Goal: Task Accomplishment & Management: Manage account settings

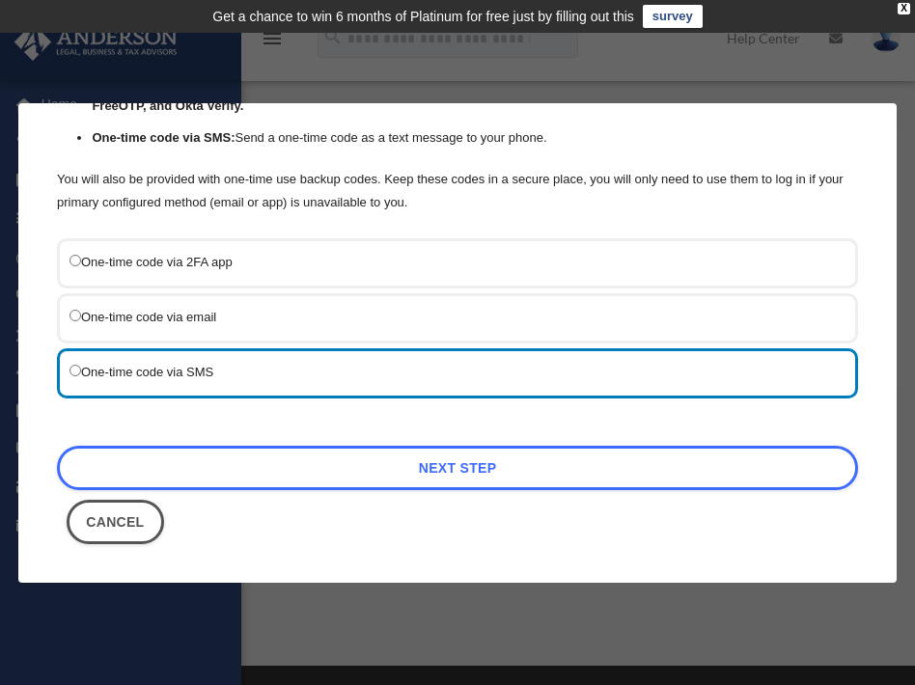
scroll to position [244, 0]
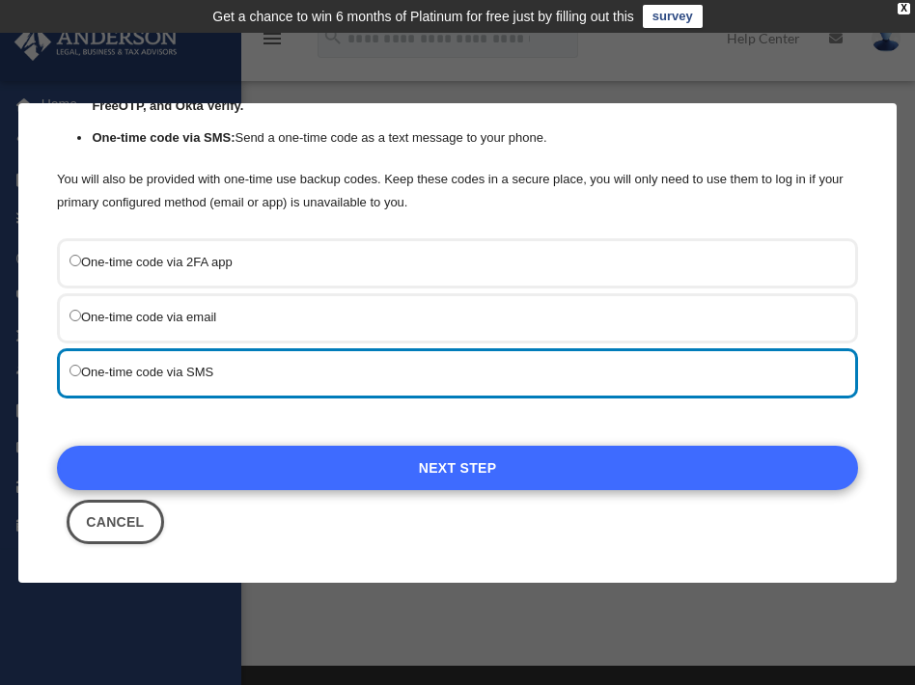
click at [456, 455] on link "Next Step" at bounding box center [457, 467] width 801 height 44
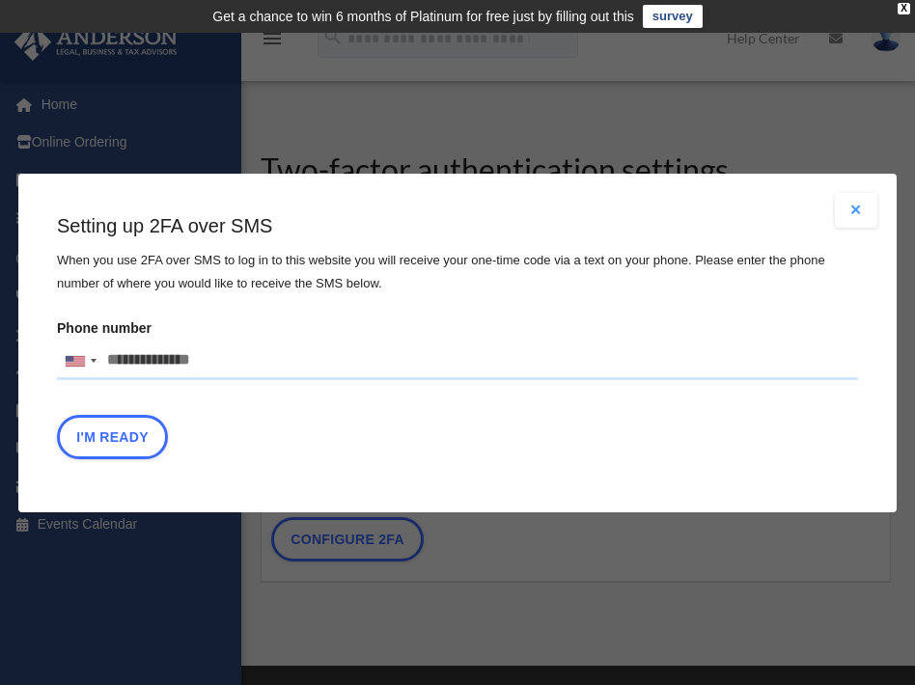
click at [136, 361] on input "Phone number United States +1 United Kingdom +44 Afghanistan (‫افغانستان‬‎) +93…" at bounding box center [457, 361] width 801 height 39
click at [136, 363] on input "Phone number United States +1 United Kingdom +44 Afghanistan (‫افغانستان‬‎) +93…" at bounding box center [457, 361] width 801 height 39
click at [218, 366] on input "Phone number United States +1 United Kingdom +44 Afghanistan (‫افغانستان‬‎) +93…" at bounding box center [457, 361] width 801 height 39
click at [205, 353] on input "Phone number United States +1 United Kingdom +44 Afghanistan (‫افغانستان‬‎) +93…" at bounding box center [457, 361] width 801 height 39
type input "**********"
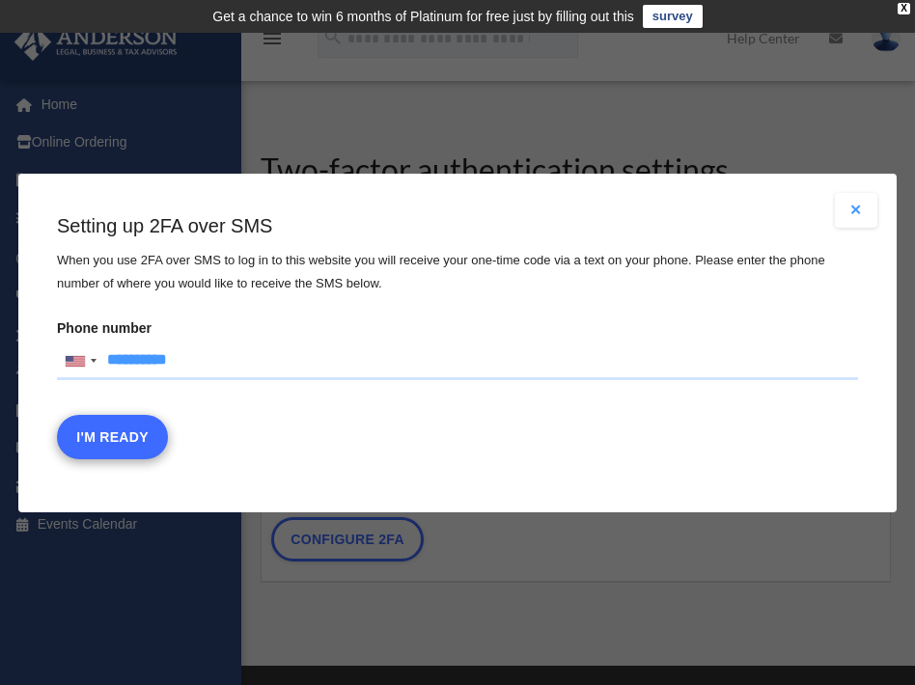
click at [122, 430] on button "I'm Ready" at bounding box center [112, 436] width 111 height 44
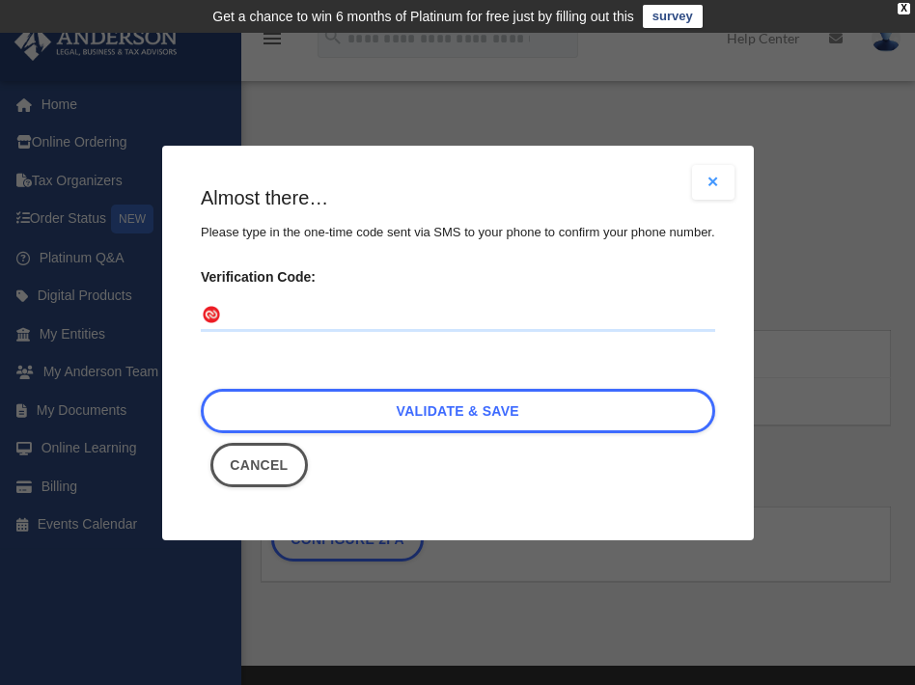
click at [223, 312] on input "Verification Code:" at bounding box center [458, 315] width 514 height 31
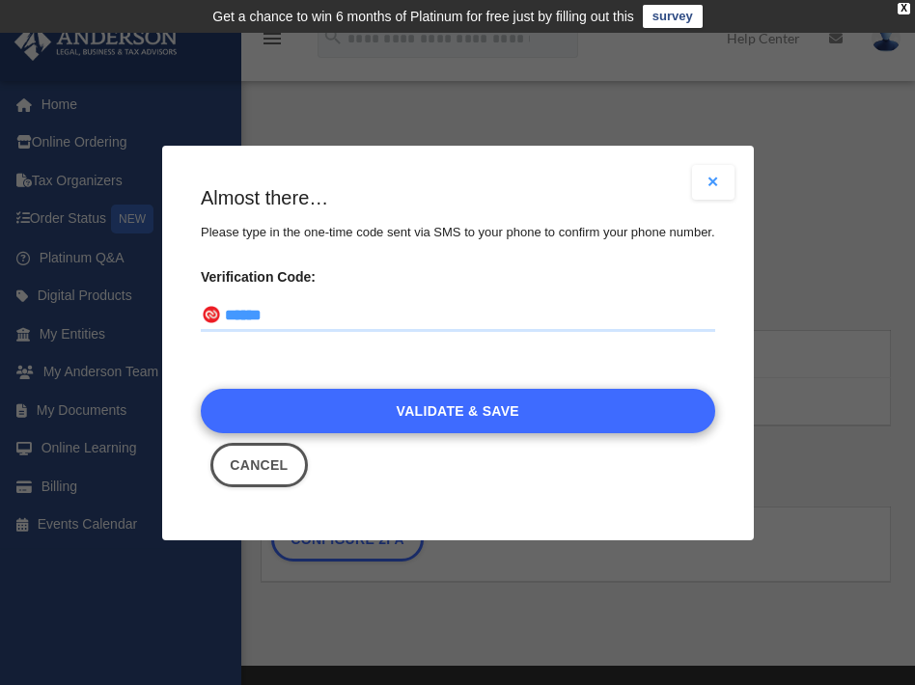
type input "******"
click at [390, 398] on link "Validate & Save" at bounding box center [458, 410] width 514 height 44
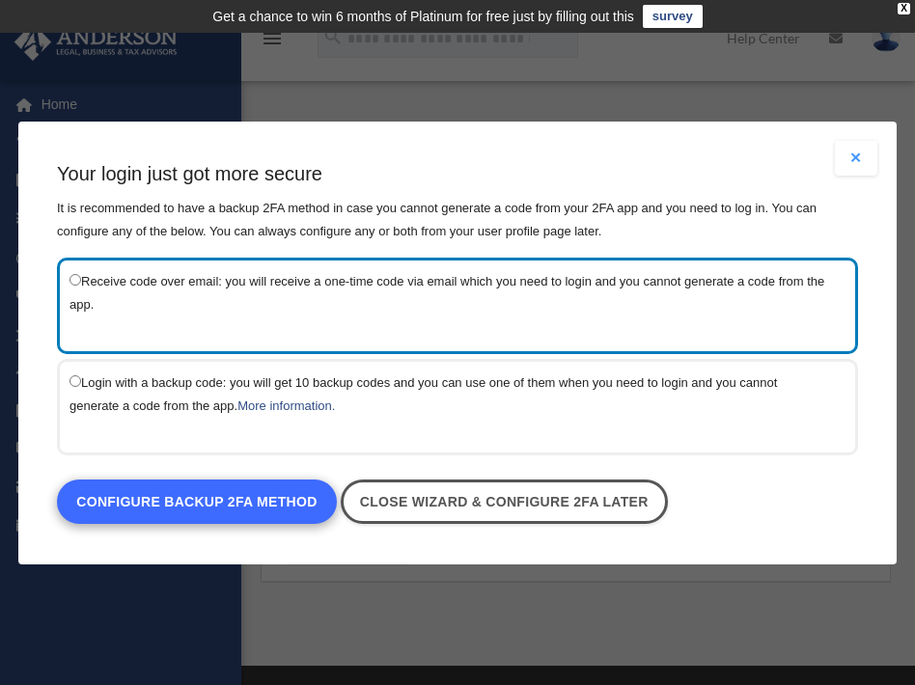
click at [208, 503] on link "Configure backup 2FA method" at bounding box center [197, 502] width 280 height 44
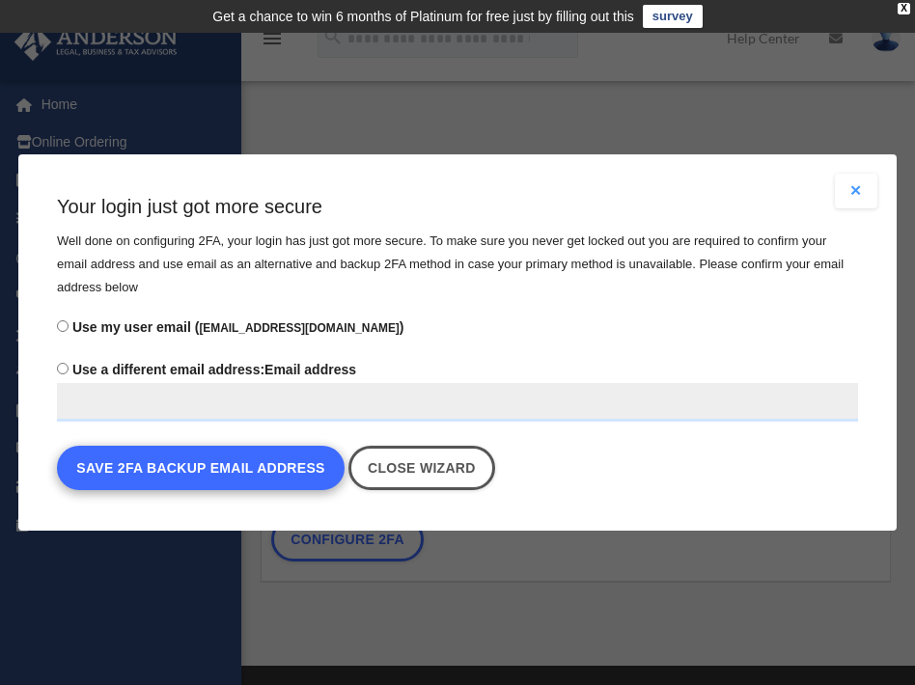
click at [226, 472] on button "Save 2FA backup email address" at bounding box center [201, 468] width 288 height 44
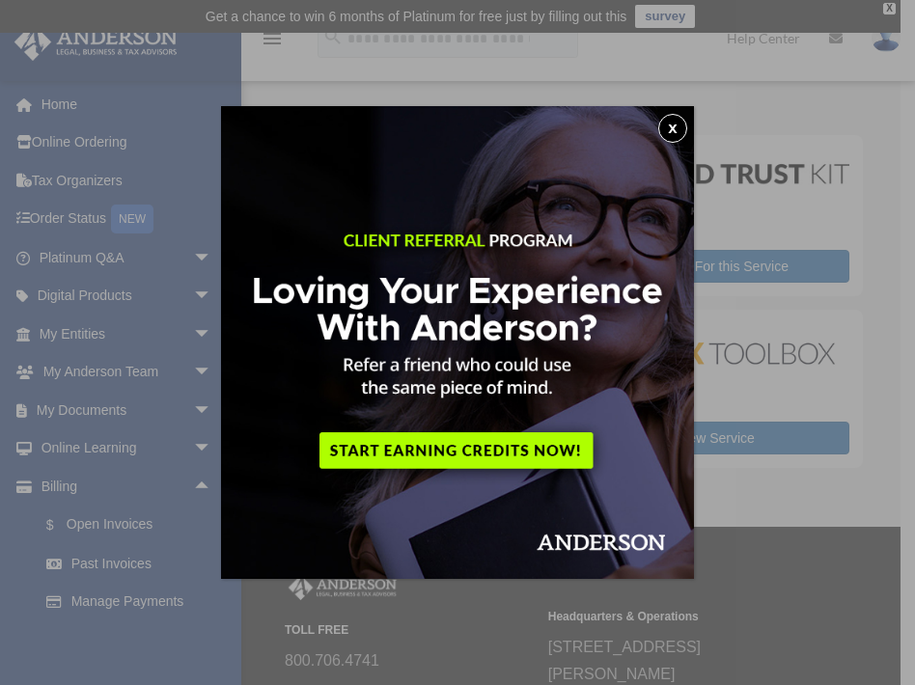
click at [668, 131] on button "x" at bounding box center [672, 128] width 29 height 29
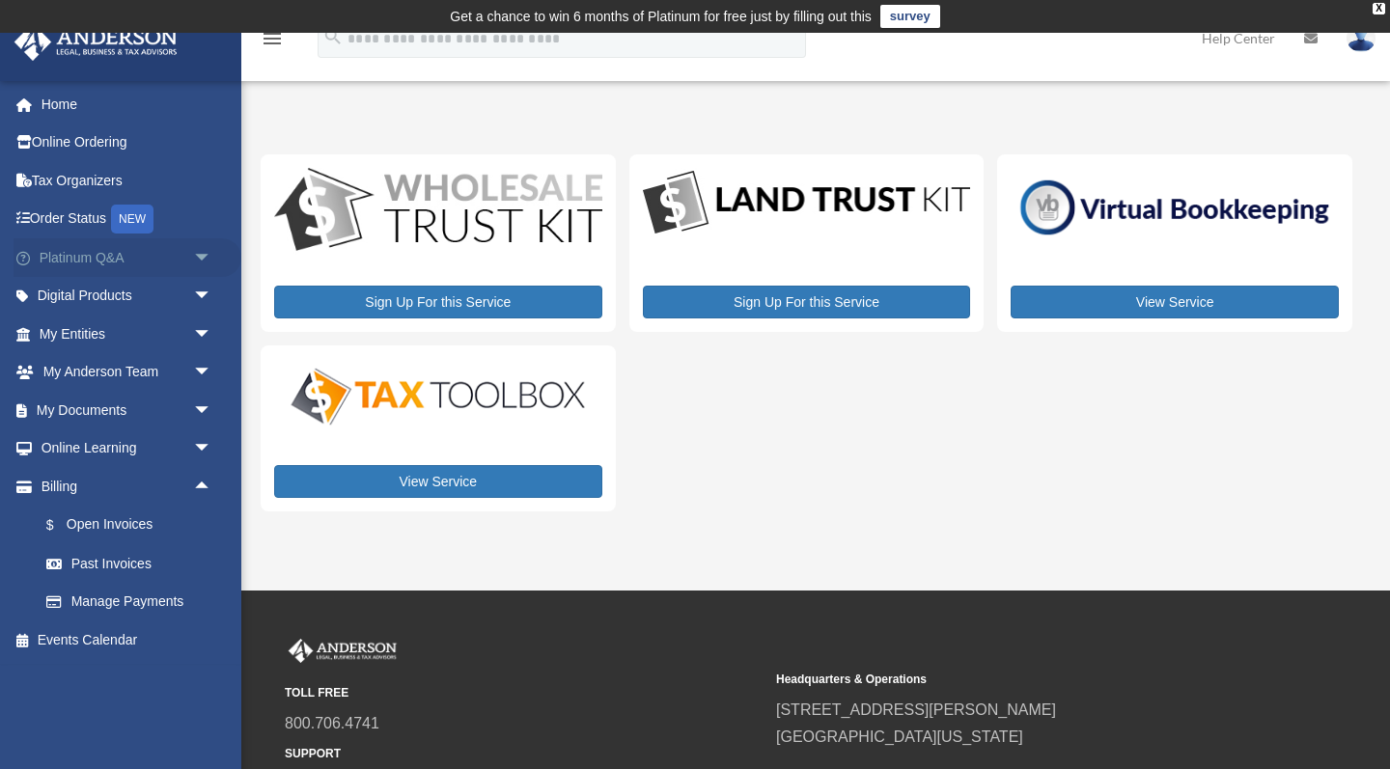
click at [204, 254] on span "arrow_drop_down" at bounding box center [212, 258] width 39 height 40
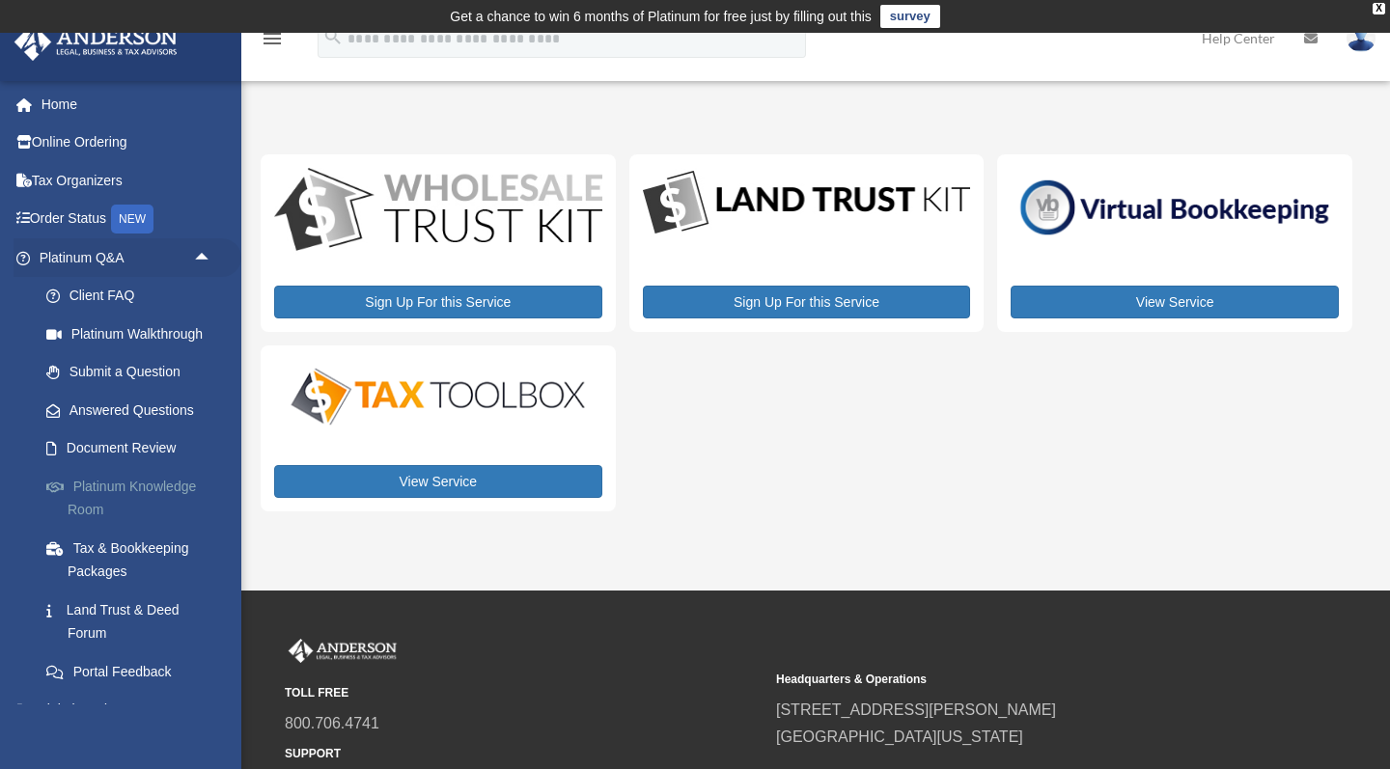
click at [108, 476] on link "Platinum Knowledge Room" at bounding box center [134, 498] width 214 height 62
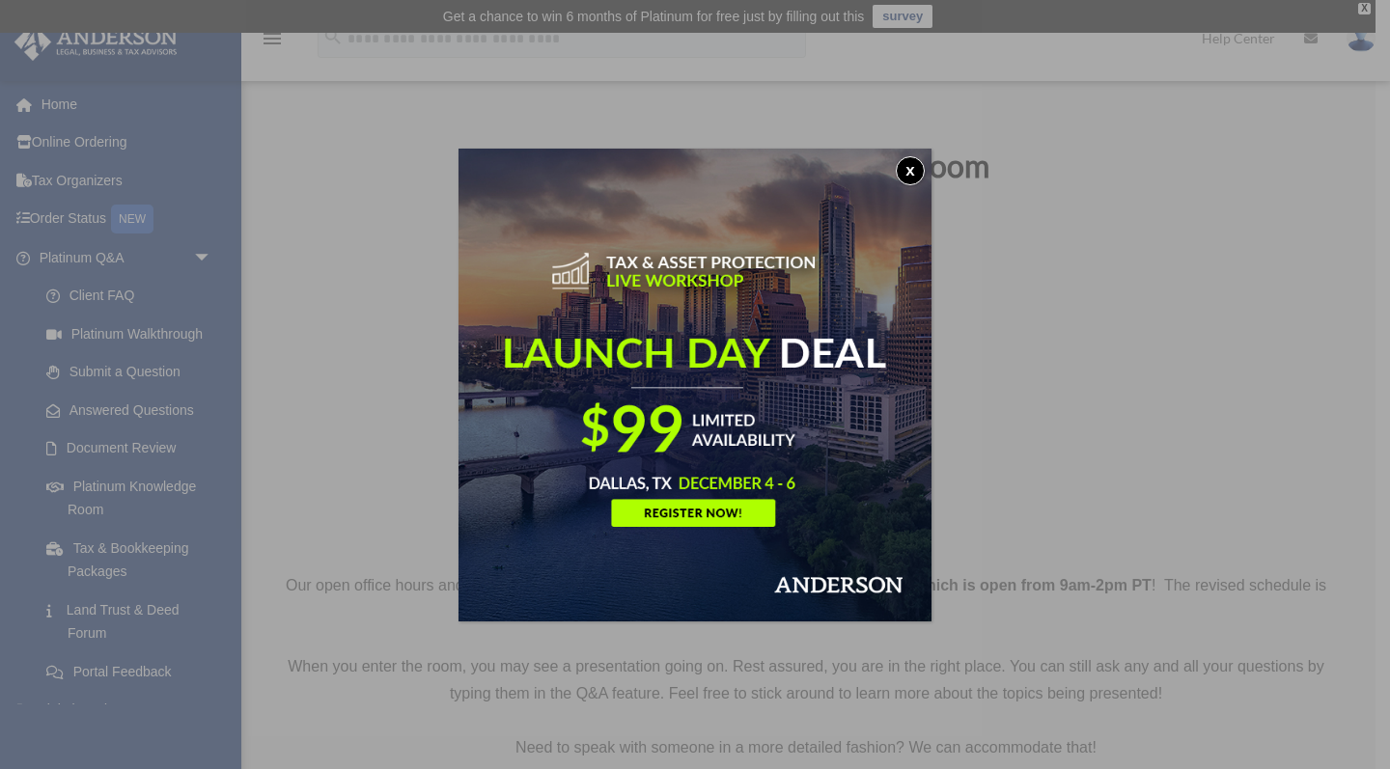
click at [910, 167] on button "x" at bounding box center [910, 170] width 29 height 29
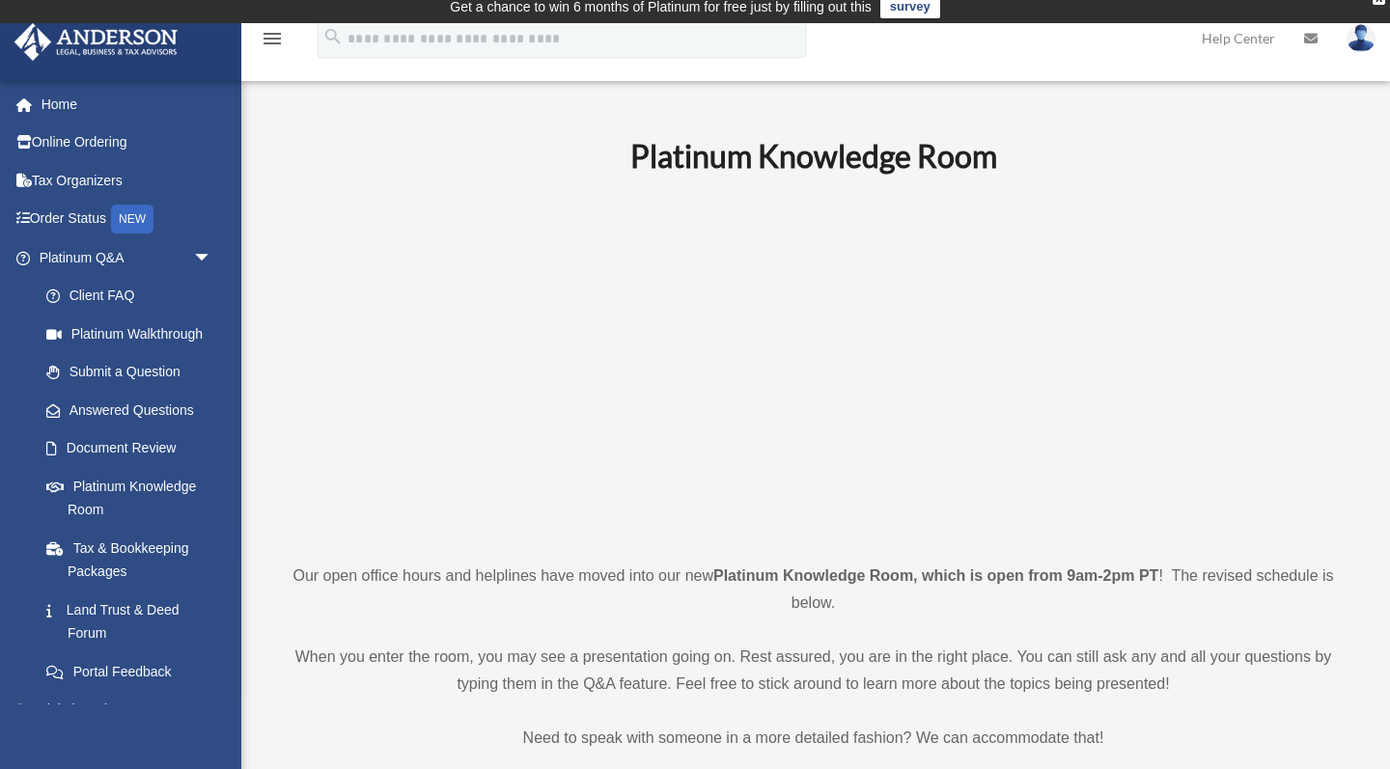
scroll to position [6, 0]
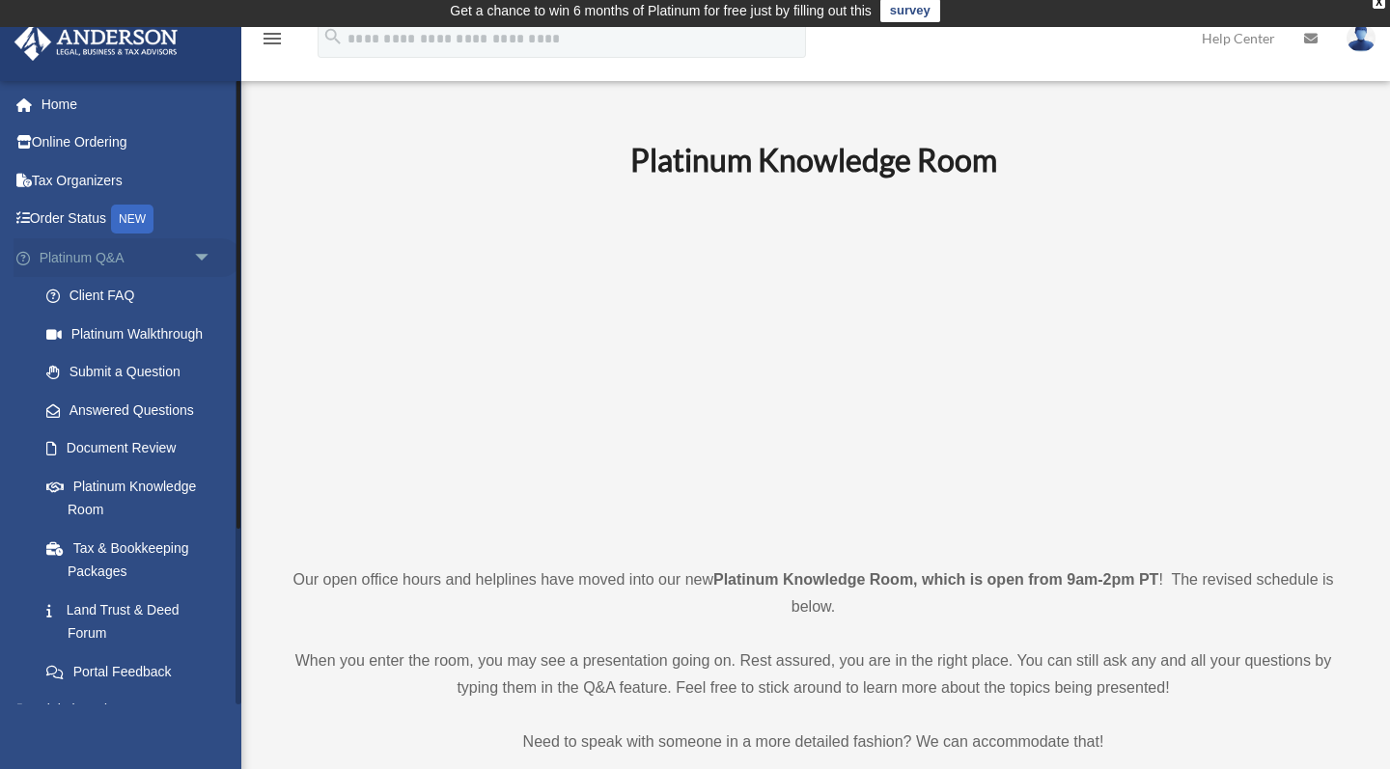
click at [205, 254] on span "arrow_drop_down" at bounding box center [212, 258] width 39 height 40
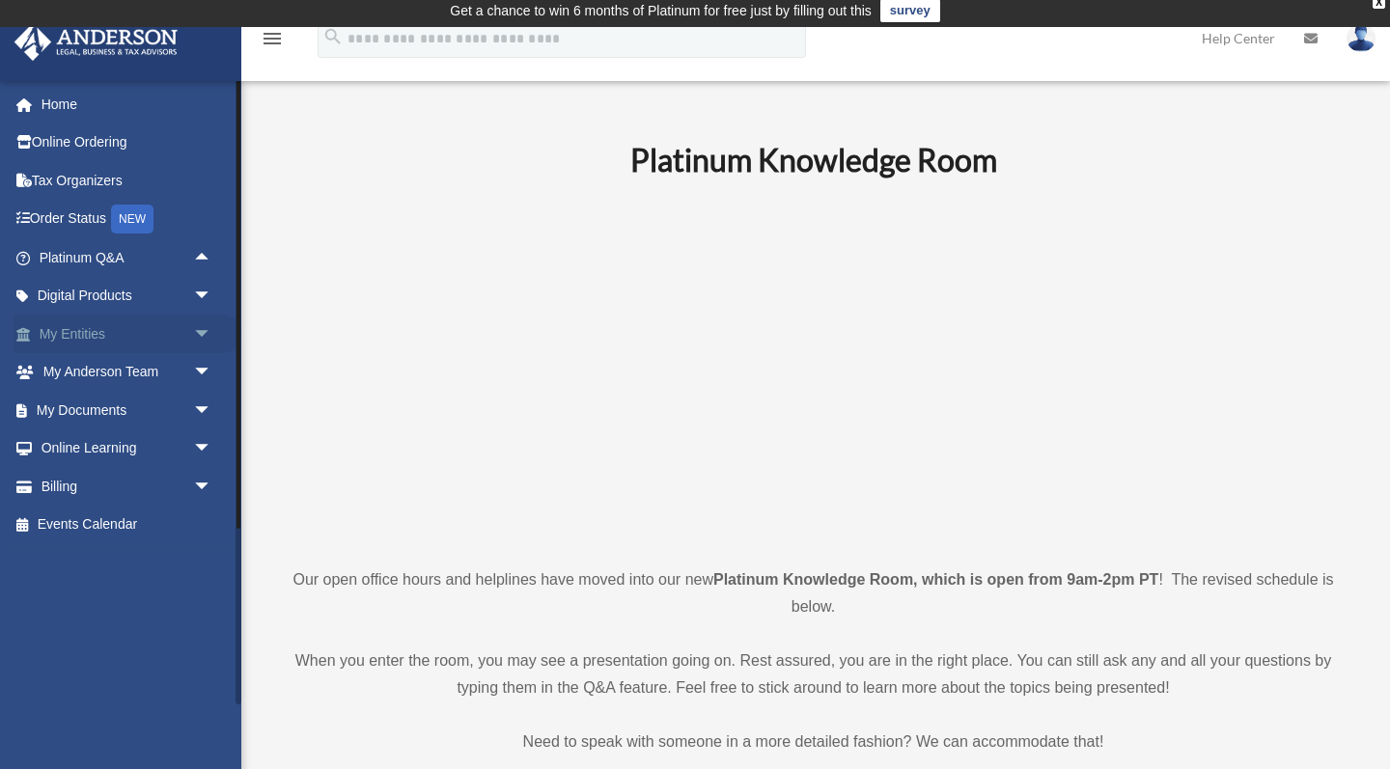
click at [203, 328] on span "arrow_drop_down" at bounding box center [212, 335] width 39 height 40
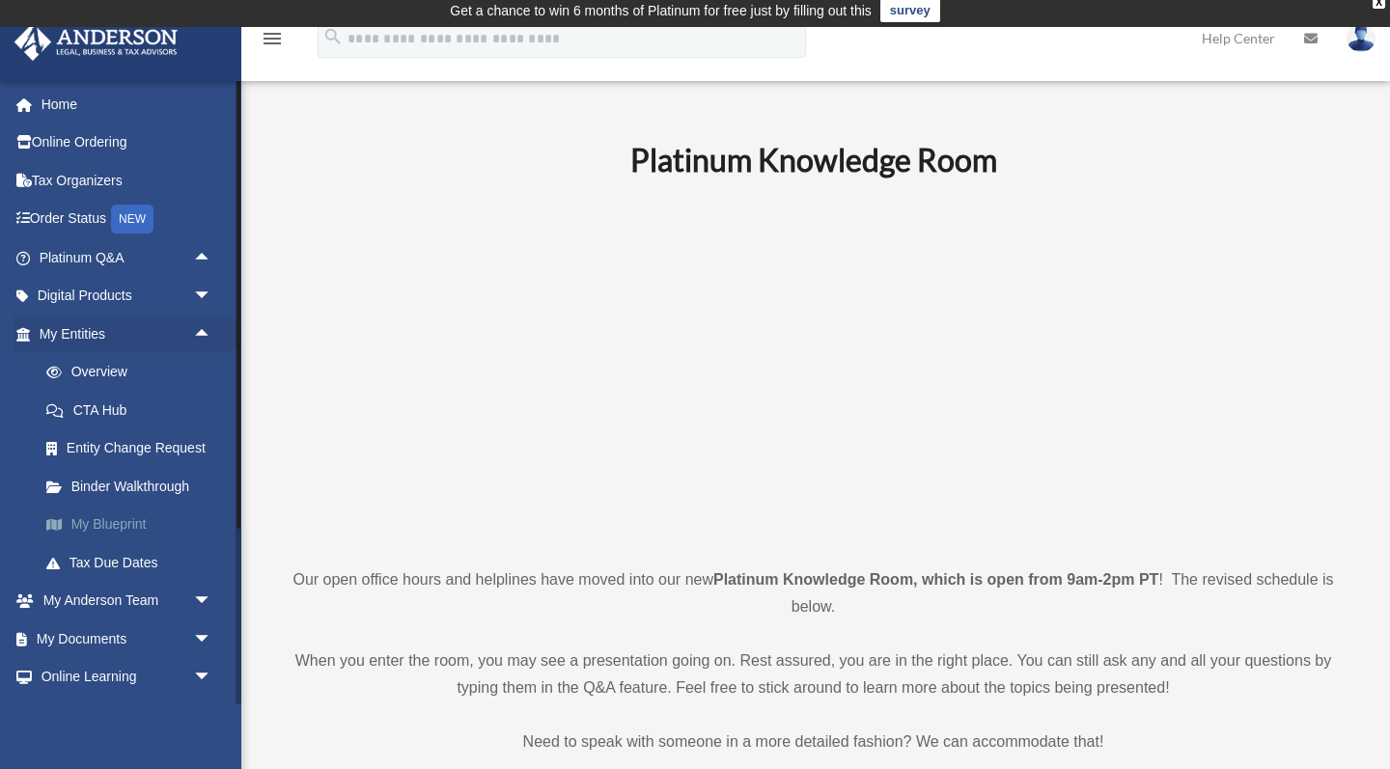
click at [132, 515] on link "My Blueprint" at bounding box center [134, 525] width 214 height 39
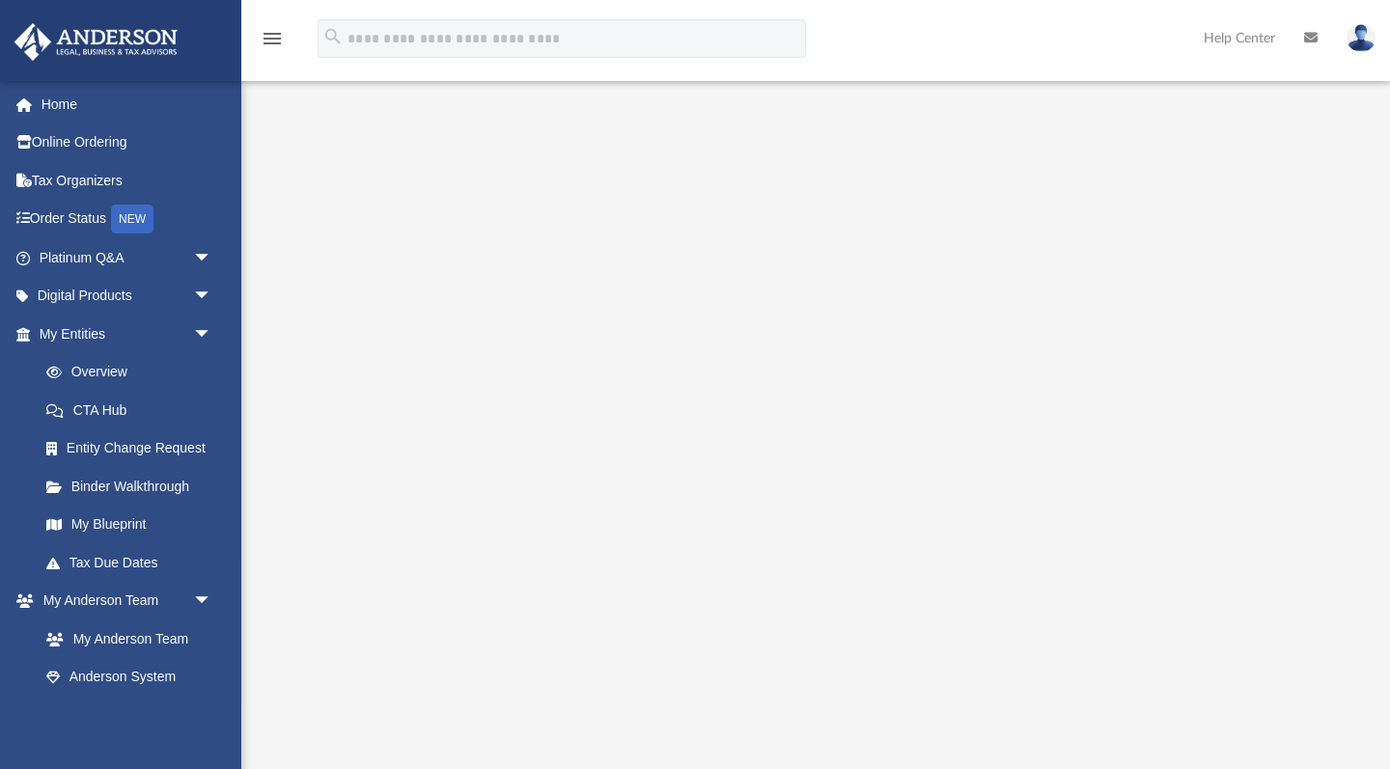
scroll to position [138, 0]
click at [203, 329] on span "arrow_drop_down" at bounding box center [212, 335] width 39 height 40
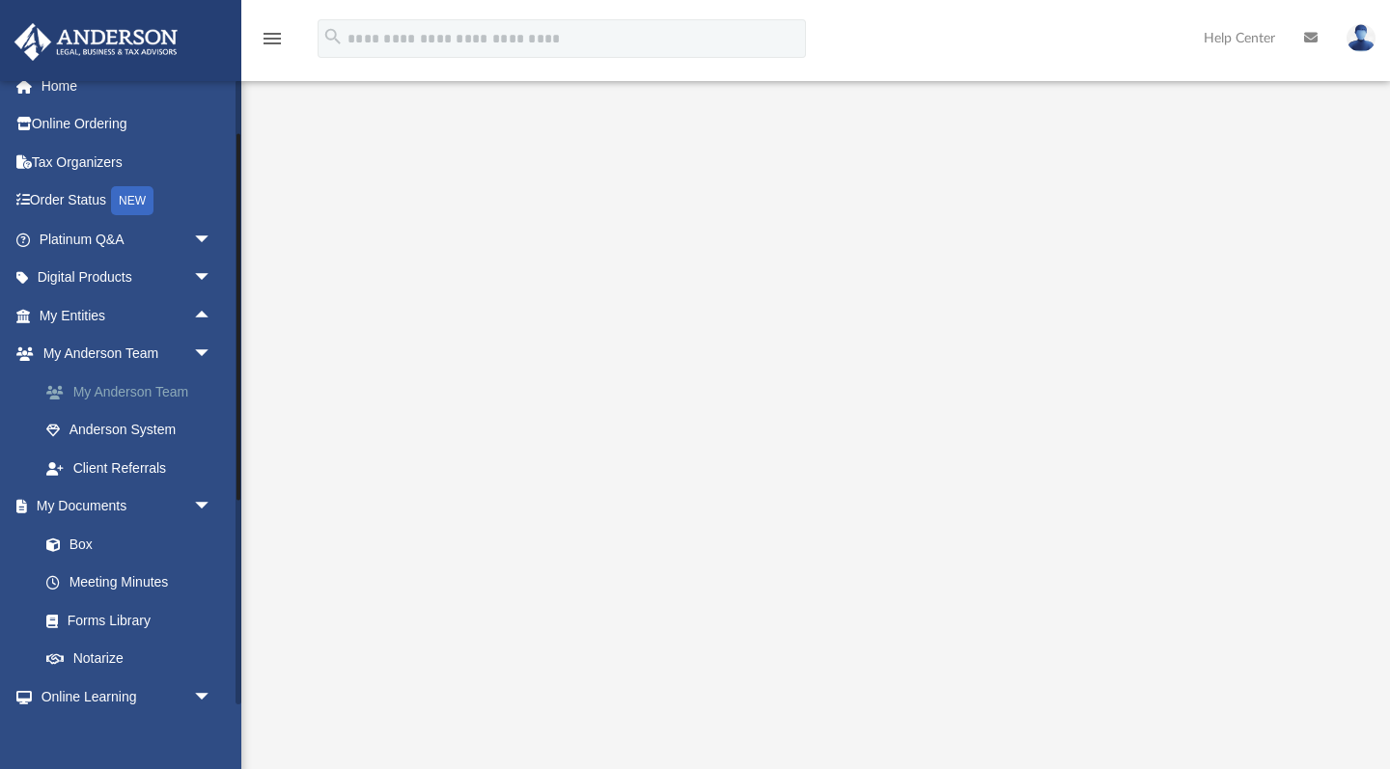
scroll to position [59, 0]
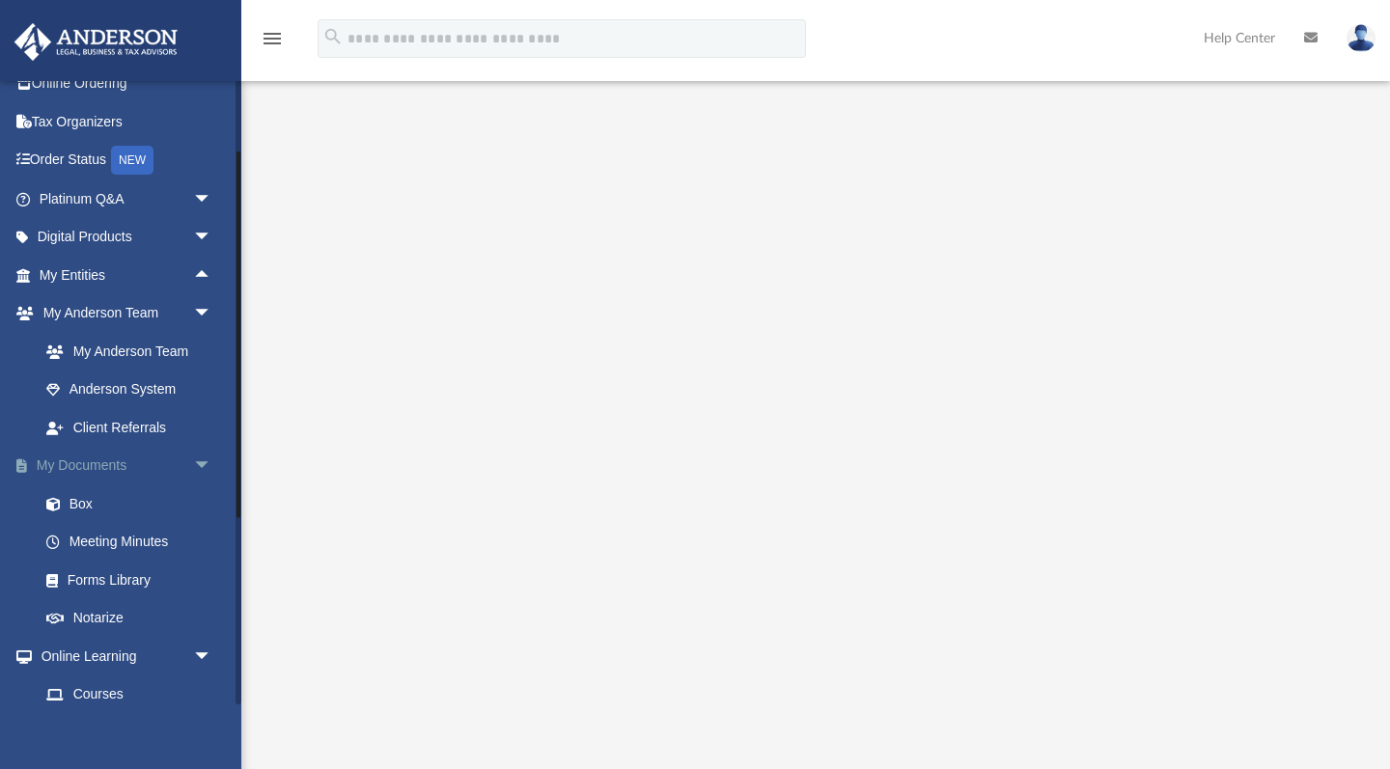
click at [208, 457] on span "arrow_drop_down" at bounding box center [212, 467] width 39 height 40
click at [208, 457] on span "arrow_drop_up" at bounding box center [212, 467] width 39 height 40
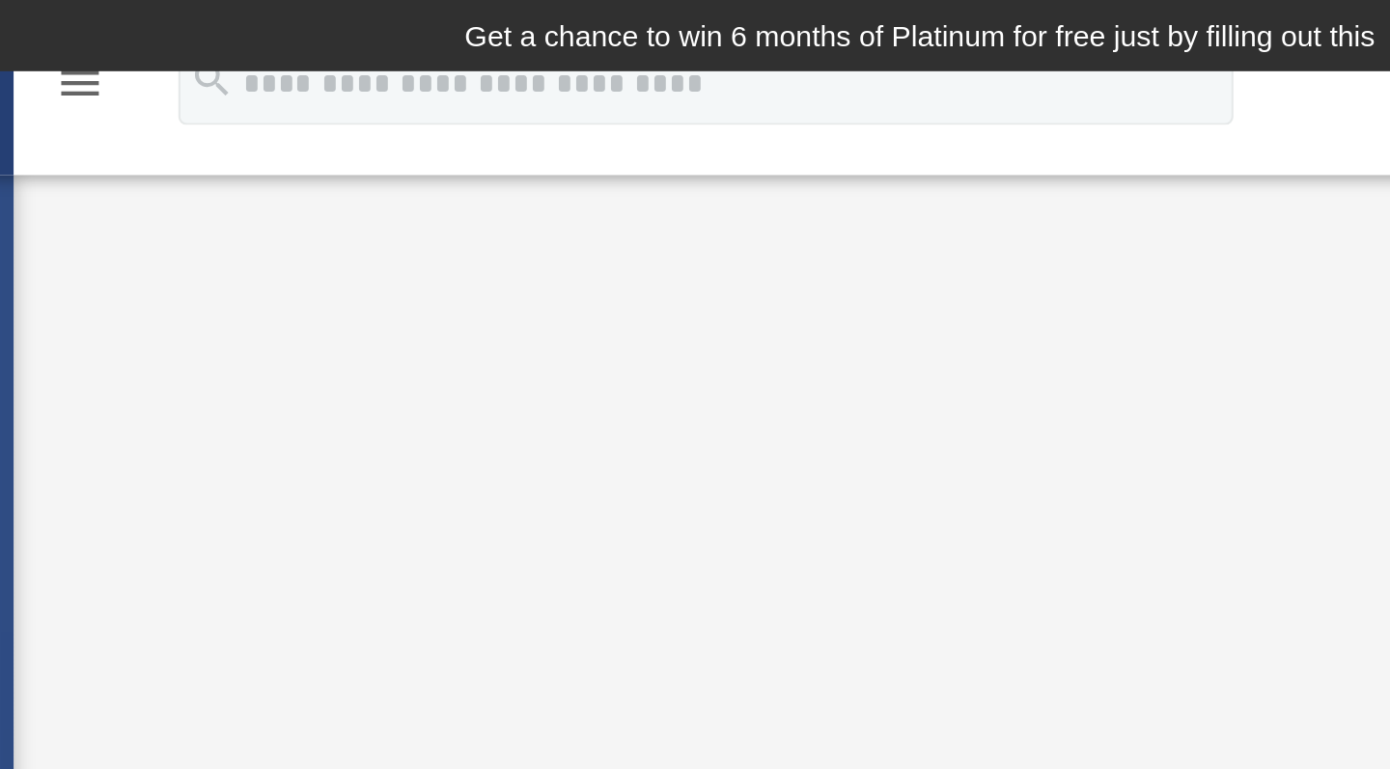
scroll to position [0, 0]
click at [261, 42] on icon "menu" at bounding box center [272, 38] width 23 height 23
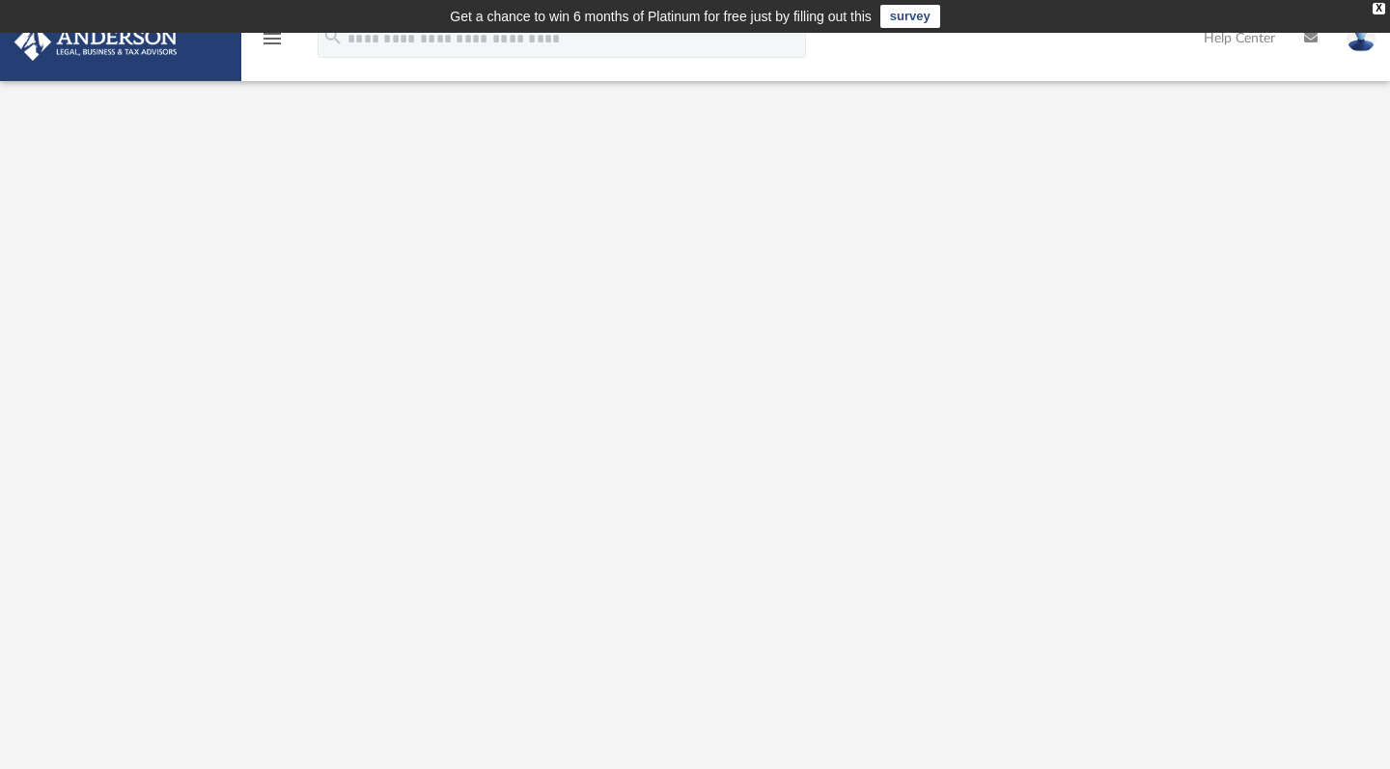
click at [1360, 42] on img at bounding box center [1360, 38] width 29 height 28
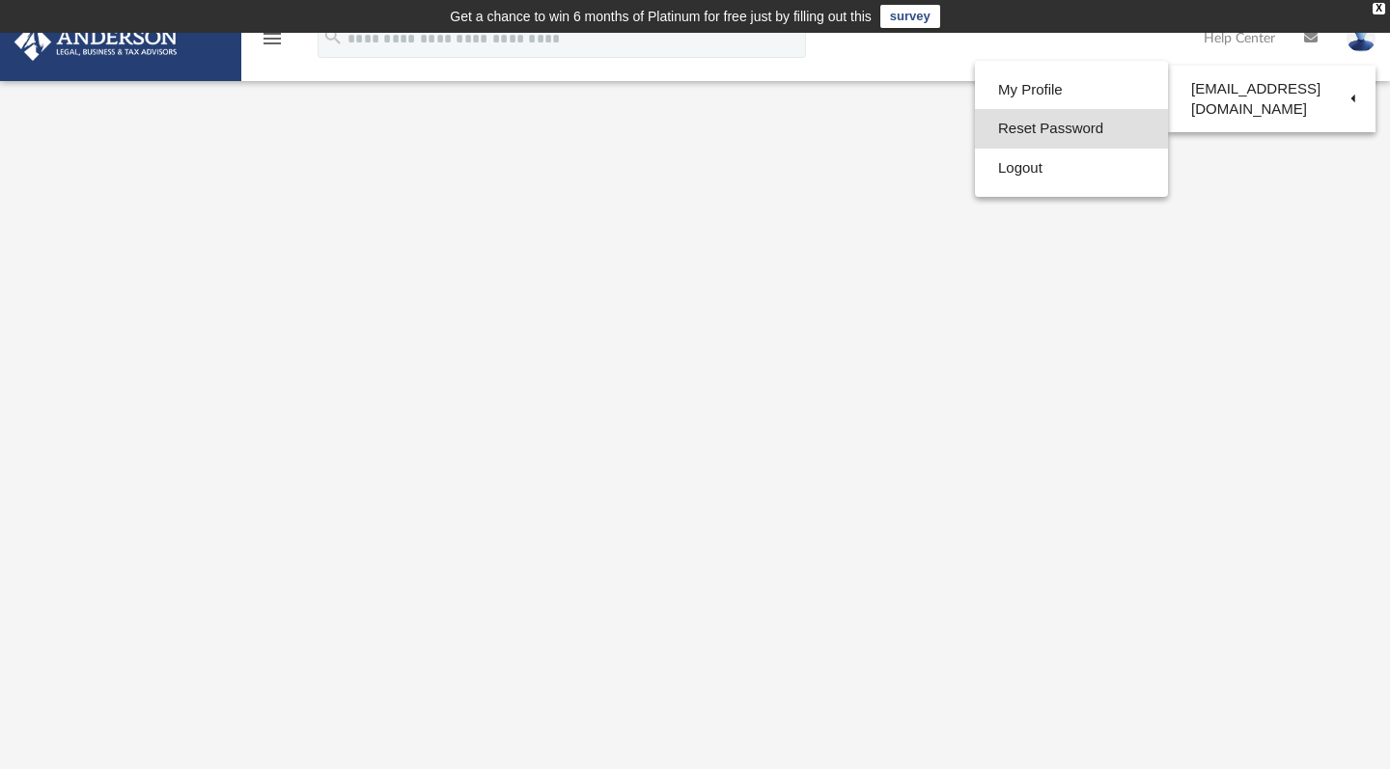
click at [1046, 125] on link "Reset Password" at bounding box center [1071, 129] width 193 height 40
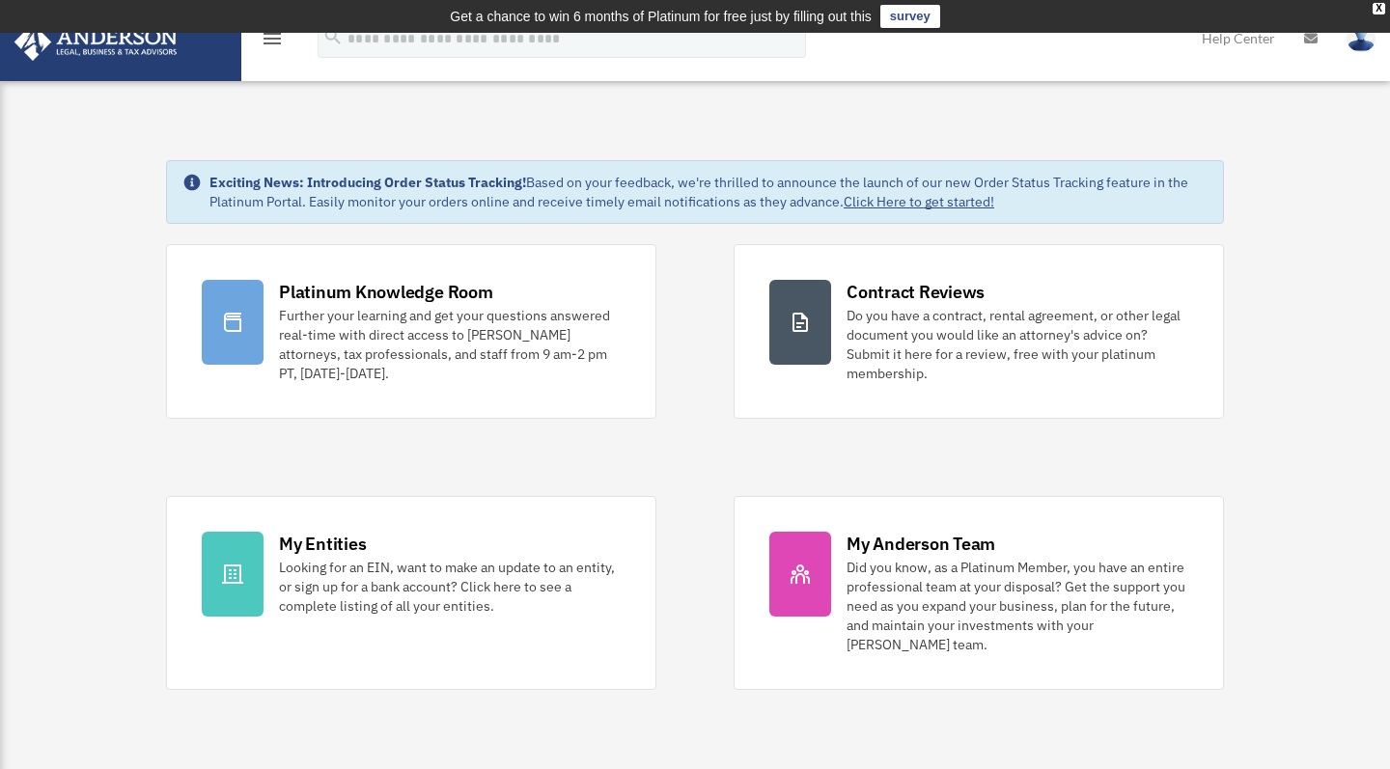
click at [275, 41] on icon "menu" at bounding box center [272, 38] width 23 height 23
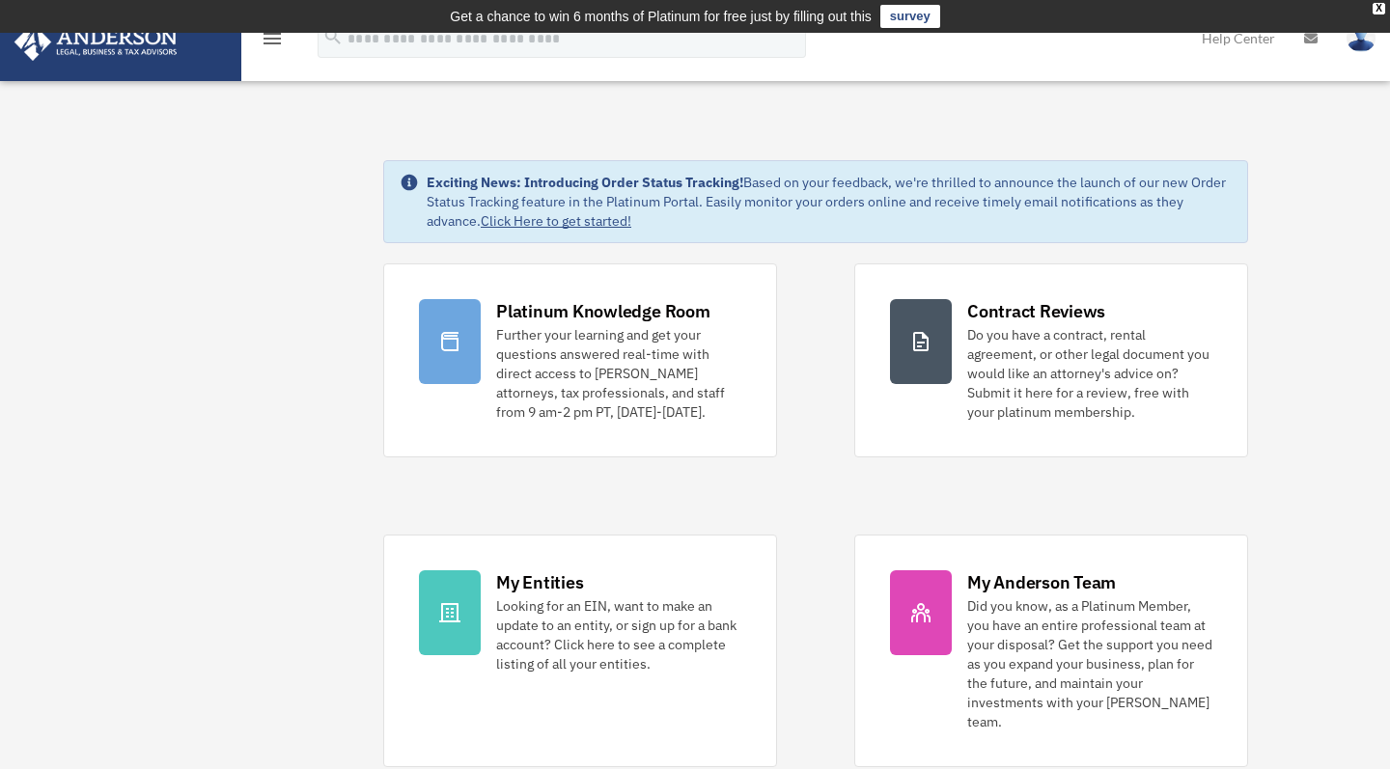
click at [274, 36] on icon "menu" at bounding box center [272, 38] width 23 height 23
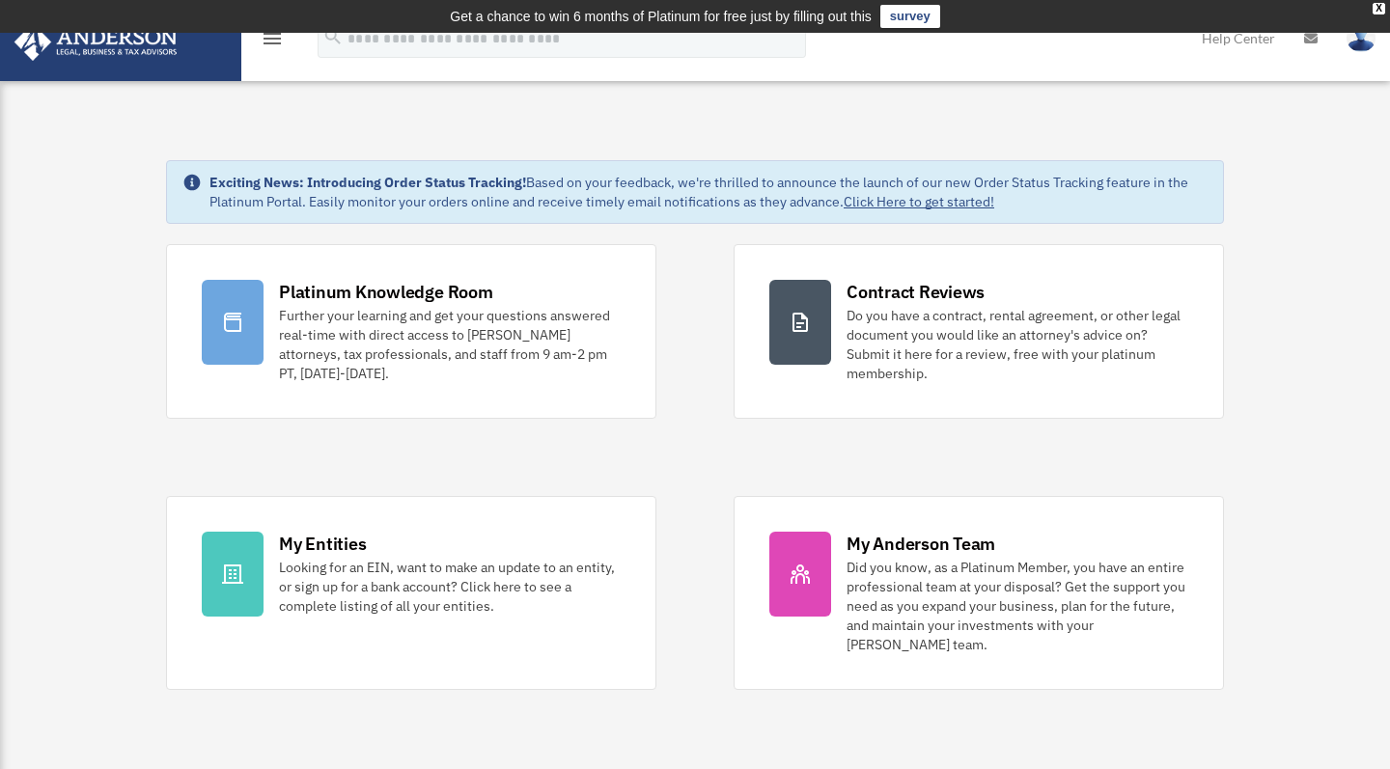
click at [274, 36] on icon "menu" at bounding box center [272, 38] width 23 height 23
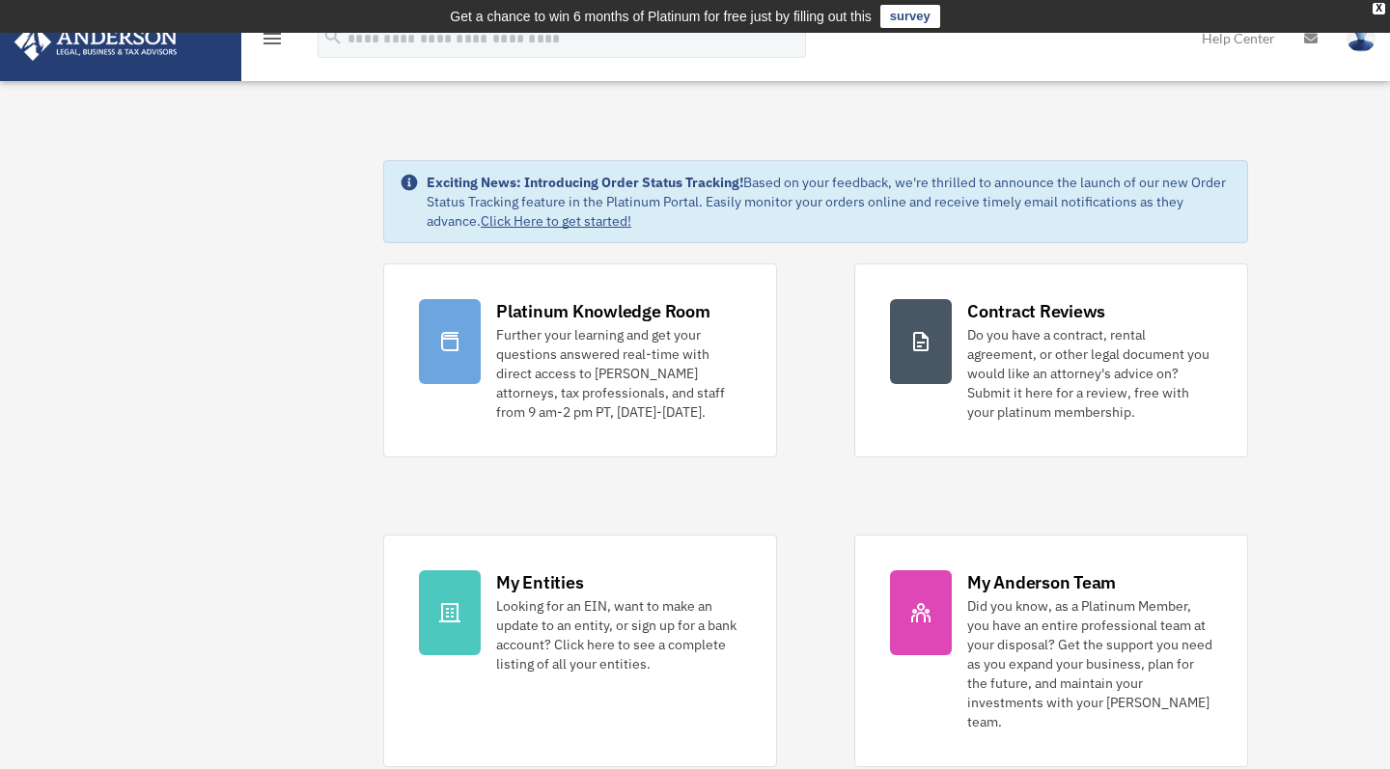
click at [274, 41] on icon "menu" at bounding box center [272, 38] width 23 height 23
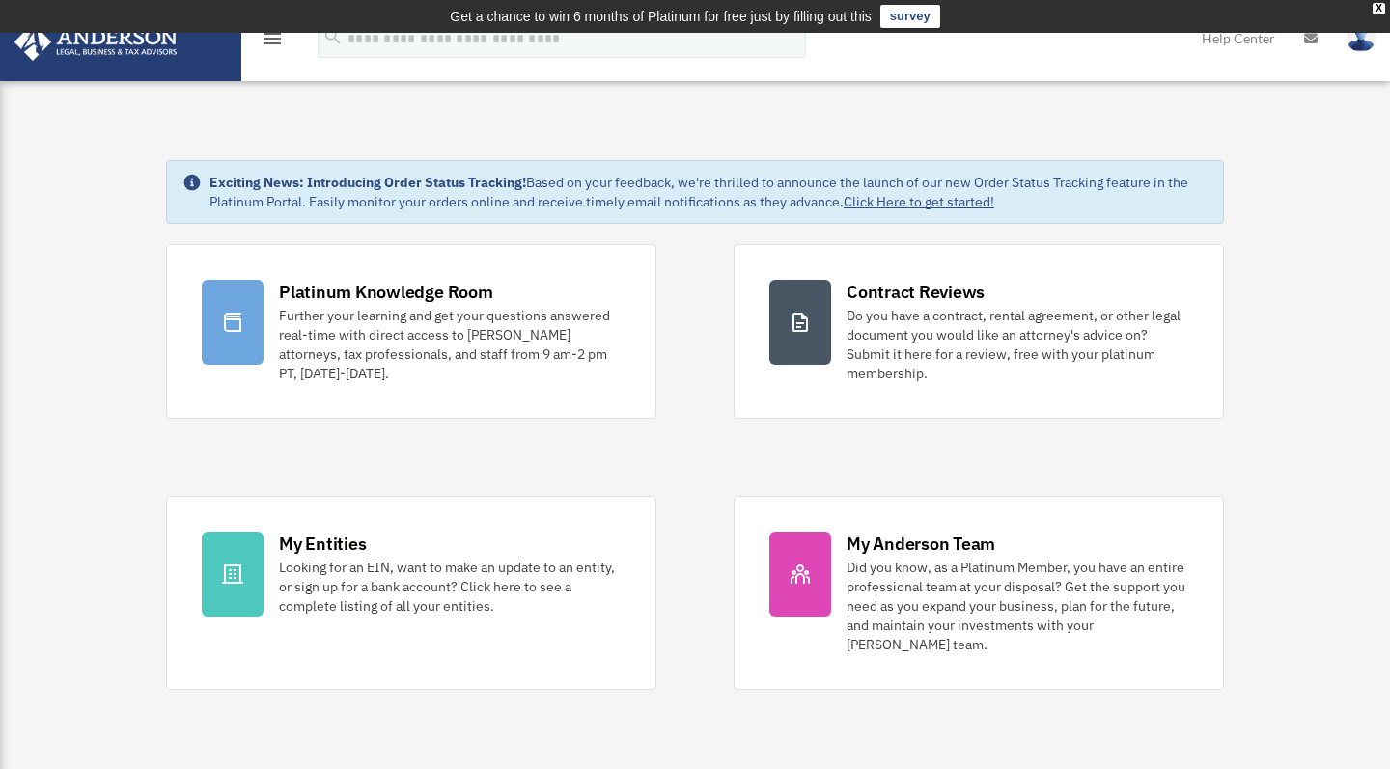
click at [274, 41] on icon "menu" at bounding box center [272, 38] width 23 height 23
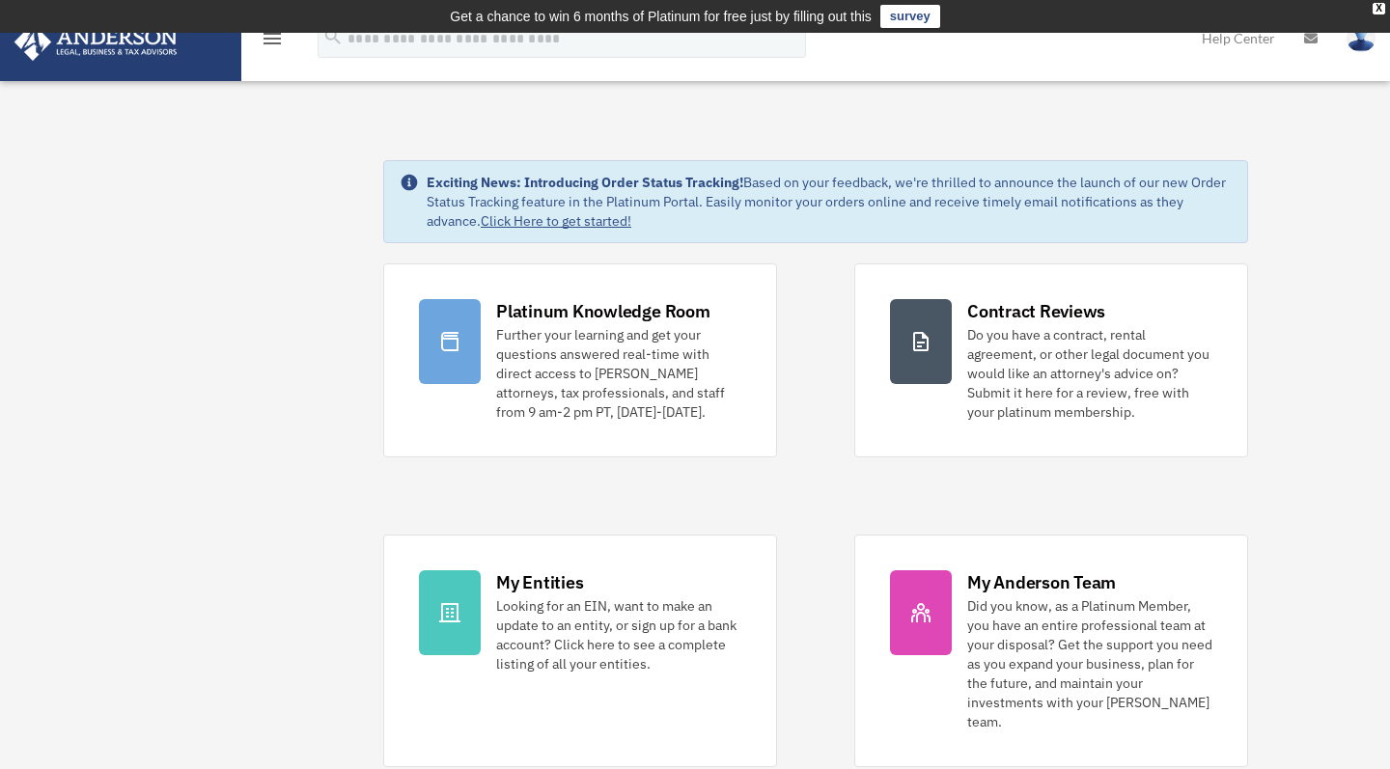
click at [217, 48] on link at bounding box center [120, 40] width 242 height 82
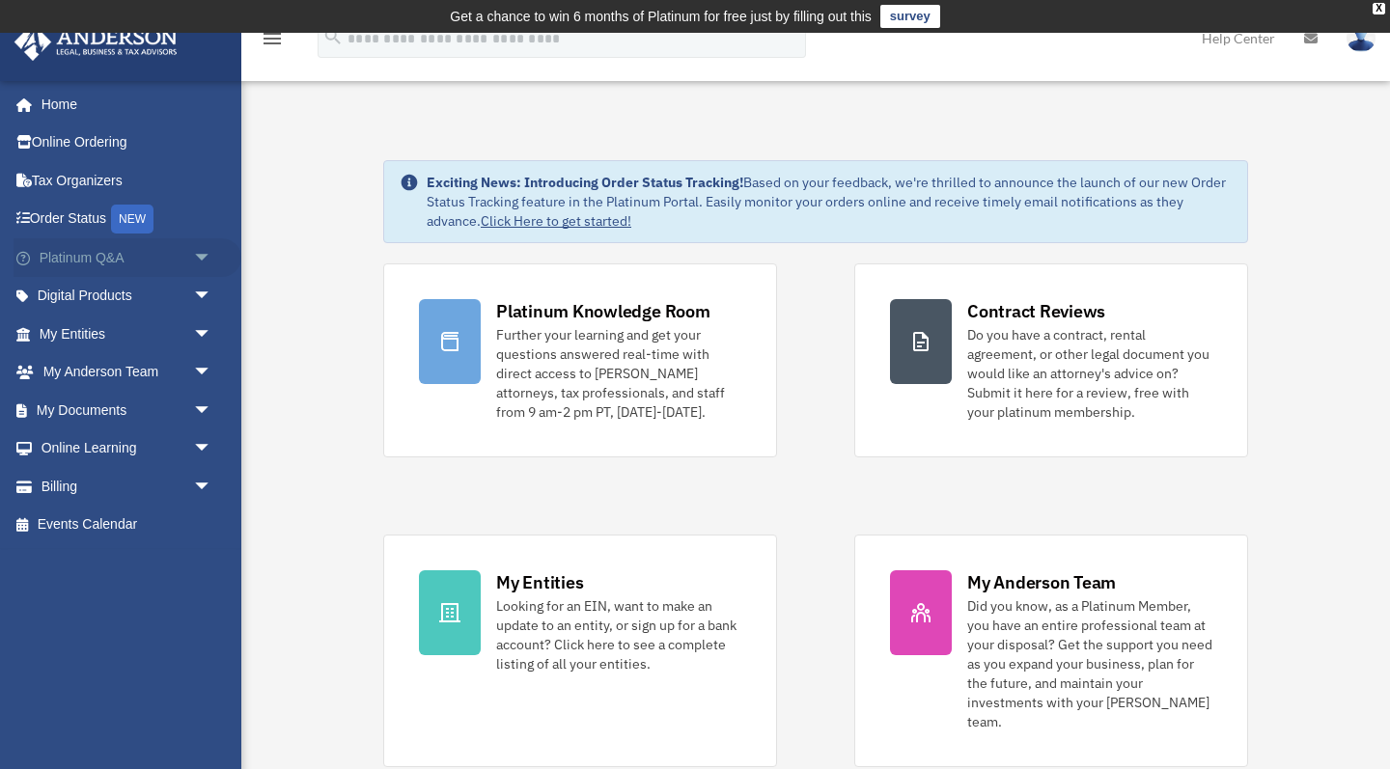
click at [204, 254] on span "arrow_drop_down" at bounding box center [212, 258] width 39 height 40
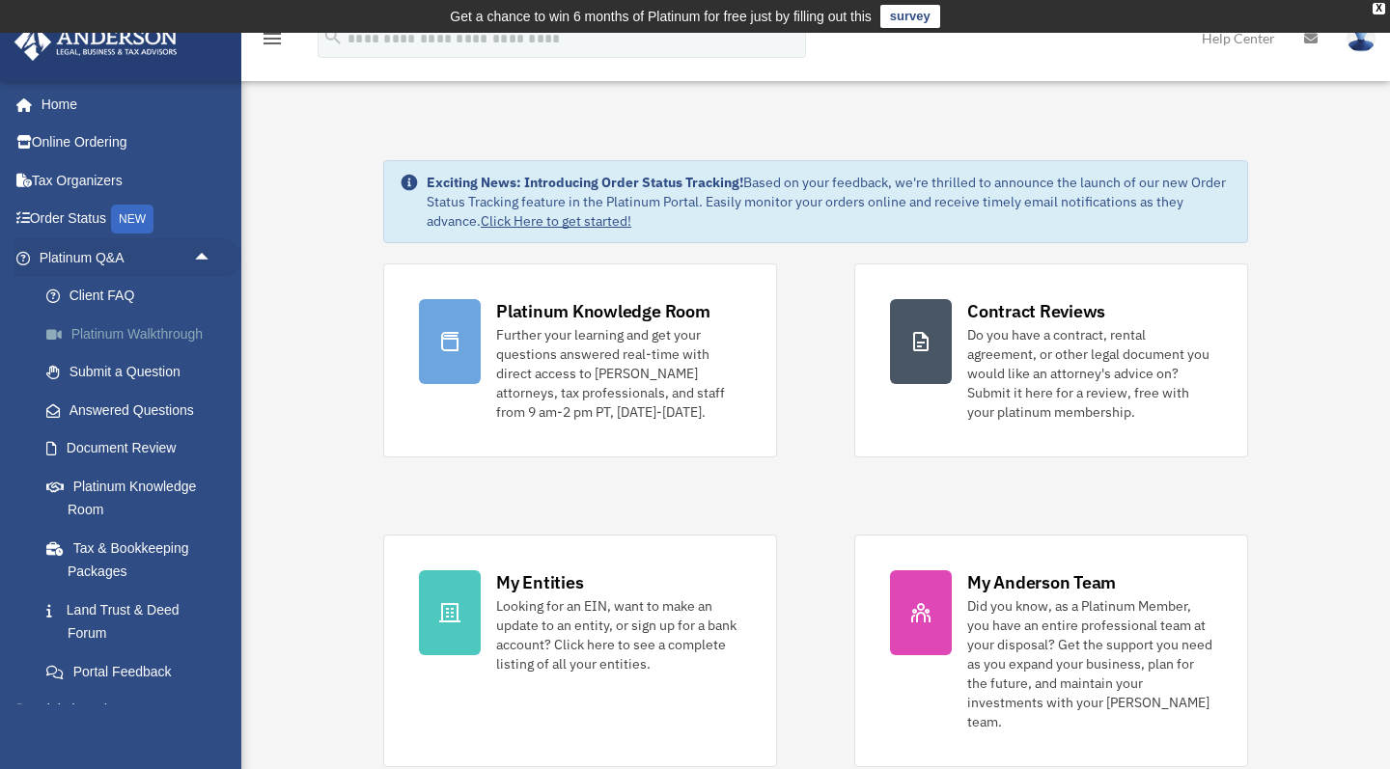
click at [124, 332] on link "Platinum Walkthrough" at bounding box center [134, 334] width 214 height 39
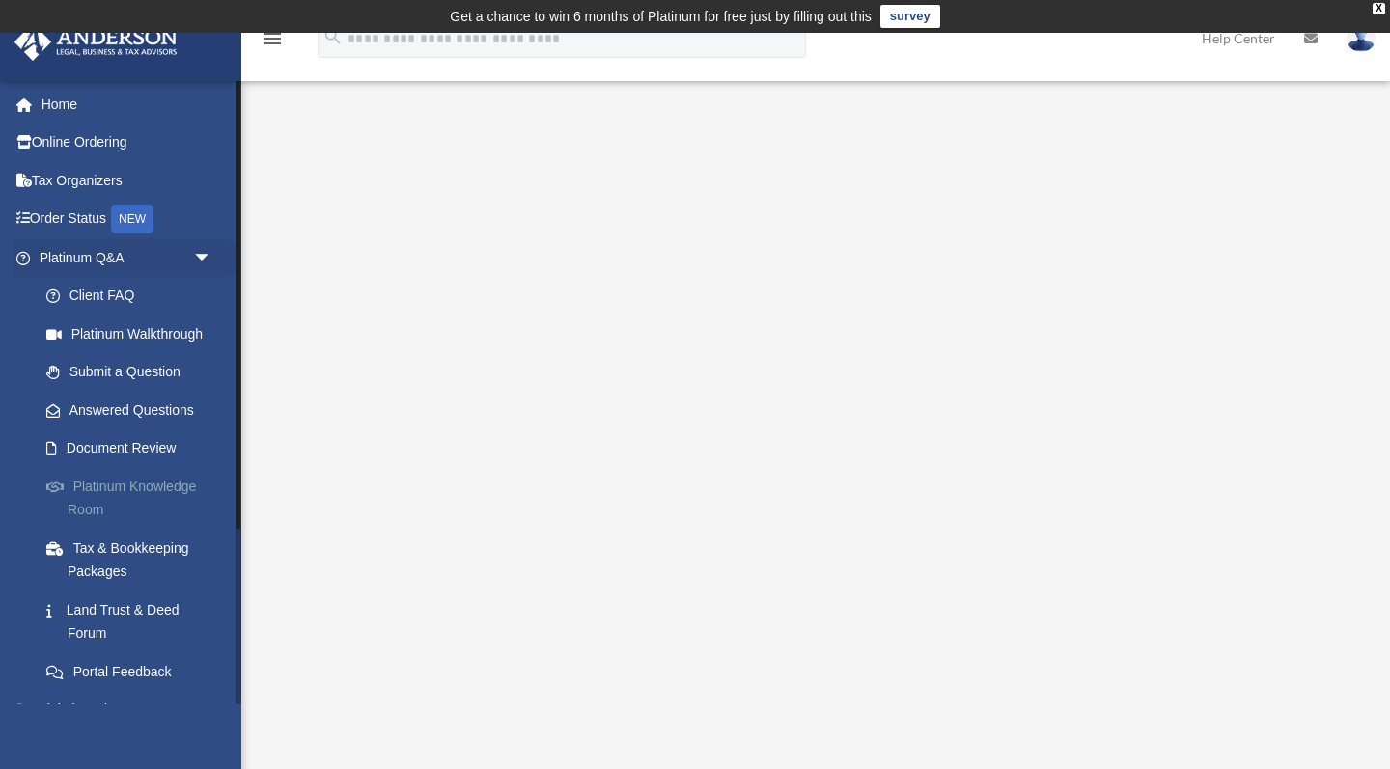
click at [156, 484] on link "Platinum Knowledge Room" at bounding box center [134, 498] width 214 height 62
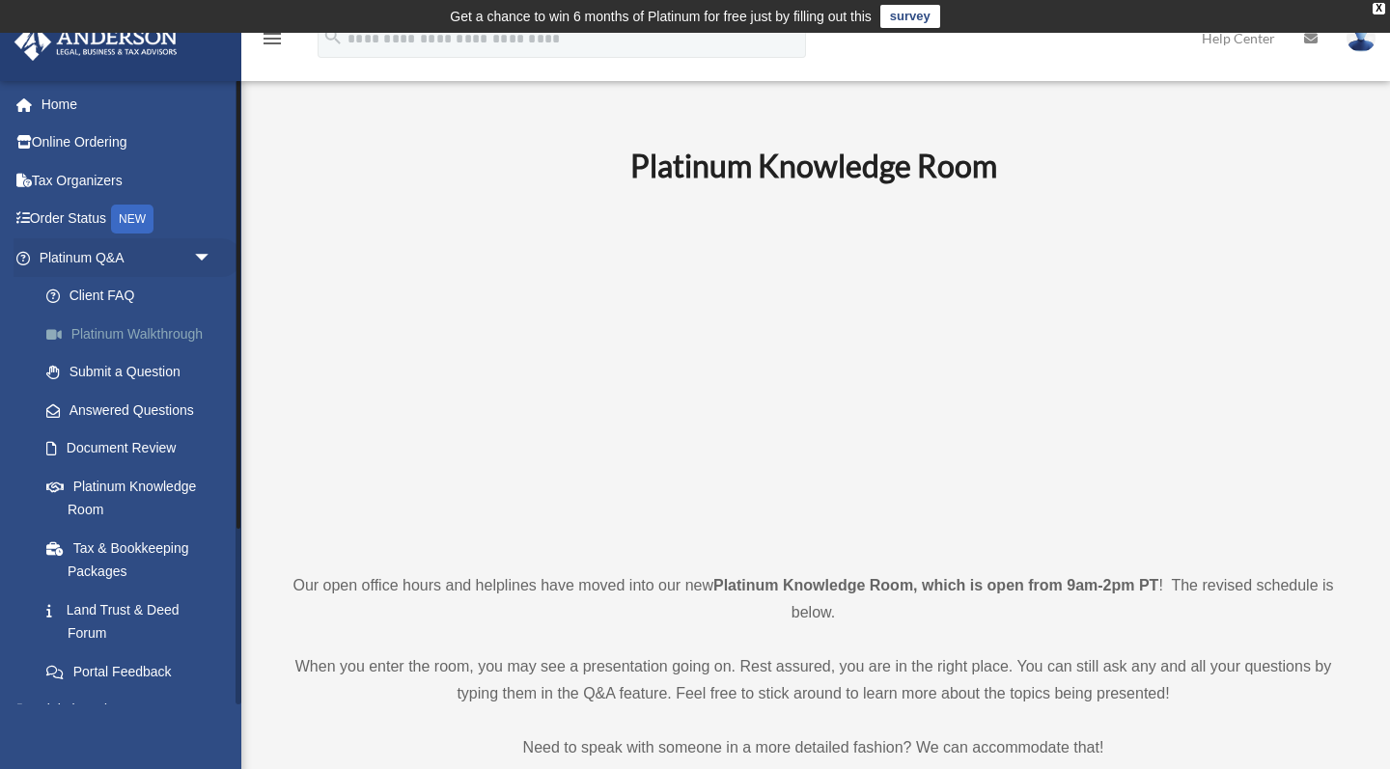
click at [132, 331] on link "Platinum Walkthrough" at bounding box center [134, 334] width 214 height 39
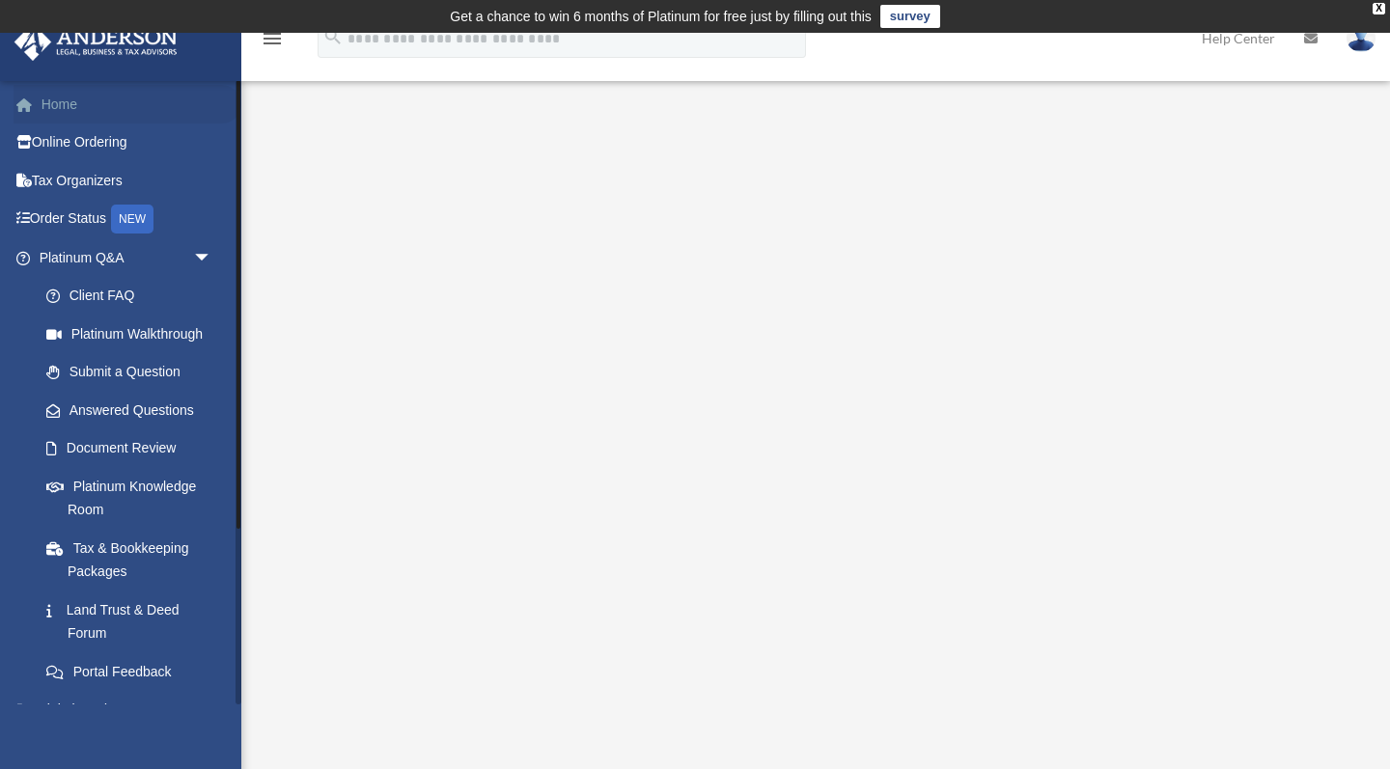
click at [68, 101] on link "Home" at bounding box center [128, 104] width 228 height 39
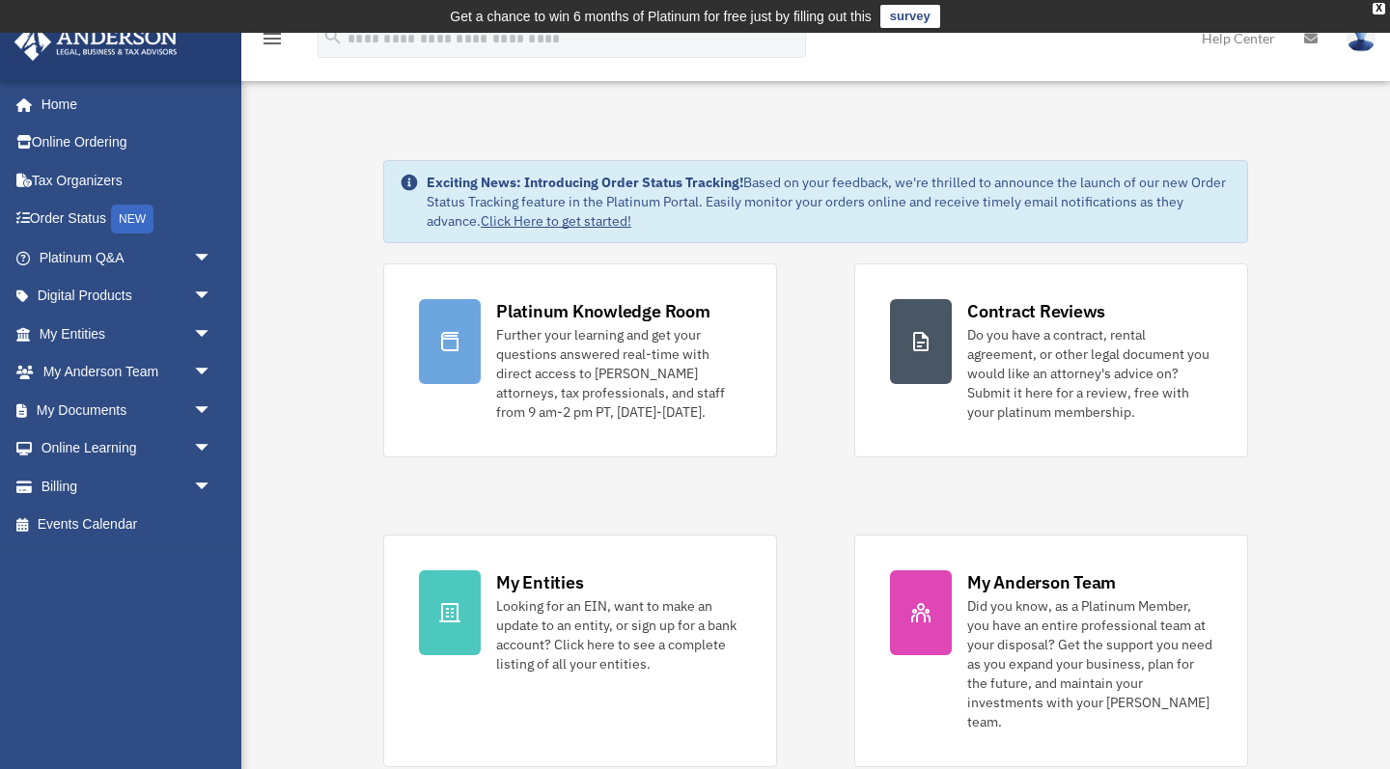
click at [1366, 43] on img at bounding box center [1360, 38] width 29 height 28
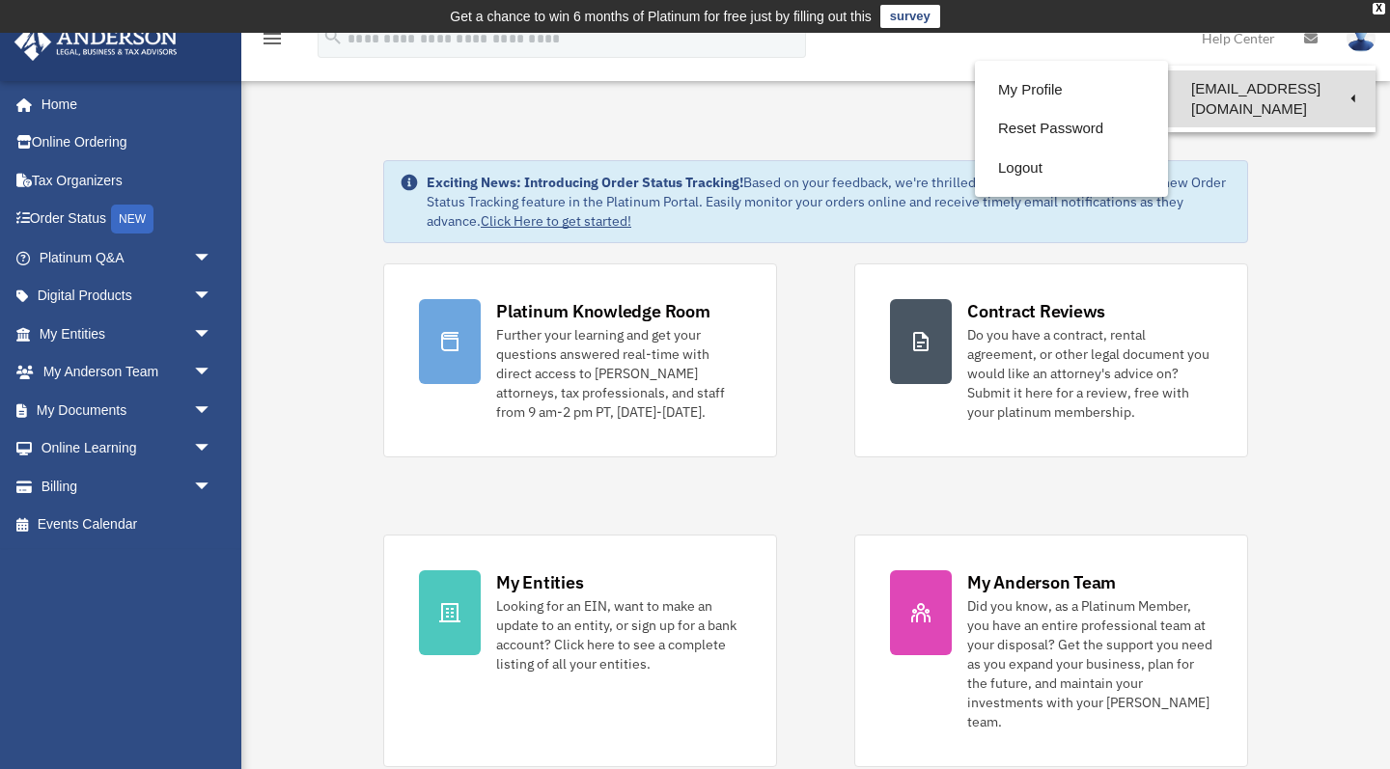
click at [1321, 86] on link "[EMAIL_ADDRESS][DOMAIN_NAME]" at bounding box center [1272, 98] width 208 height 57
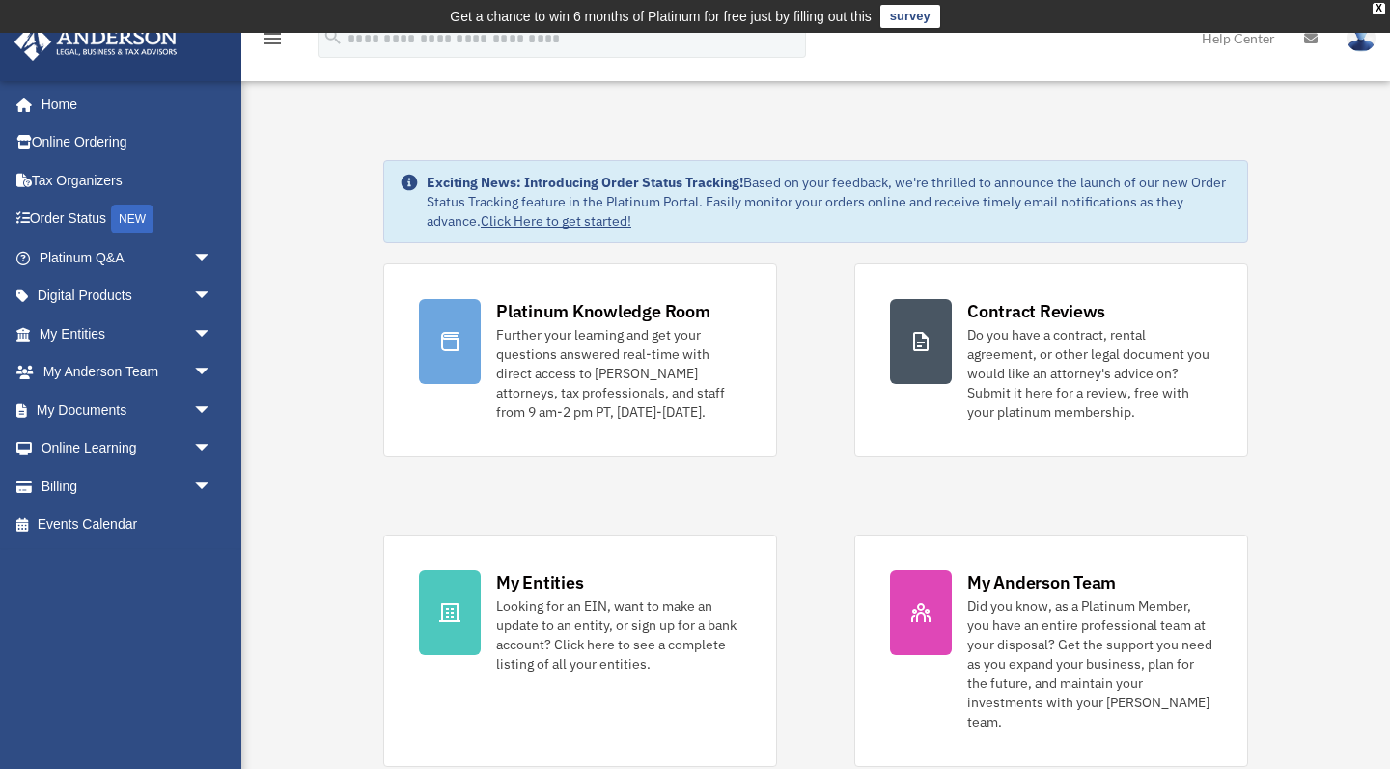
click at [1359, 43] on img at bounding box center [1360, 38] width 29 height 28
click at [1359, 46] on img at bounding box center [1360, 38] width 29 height 28
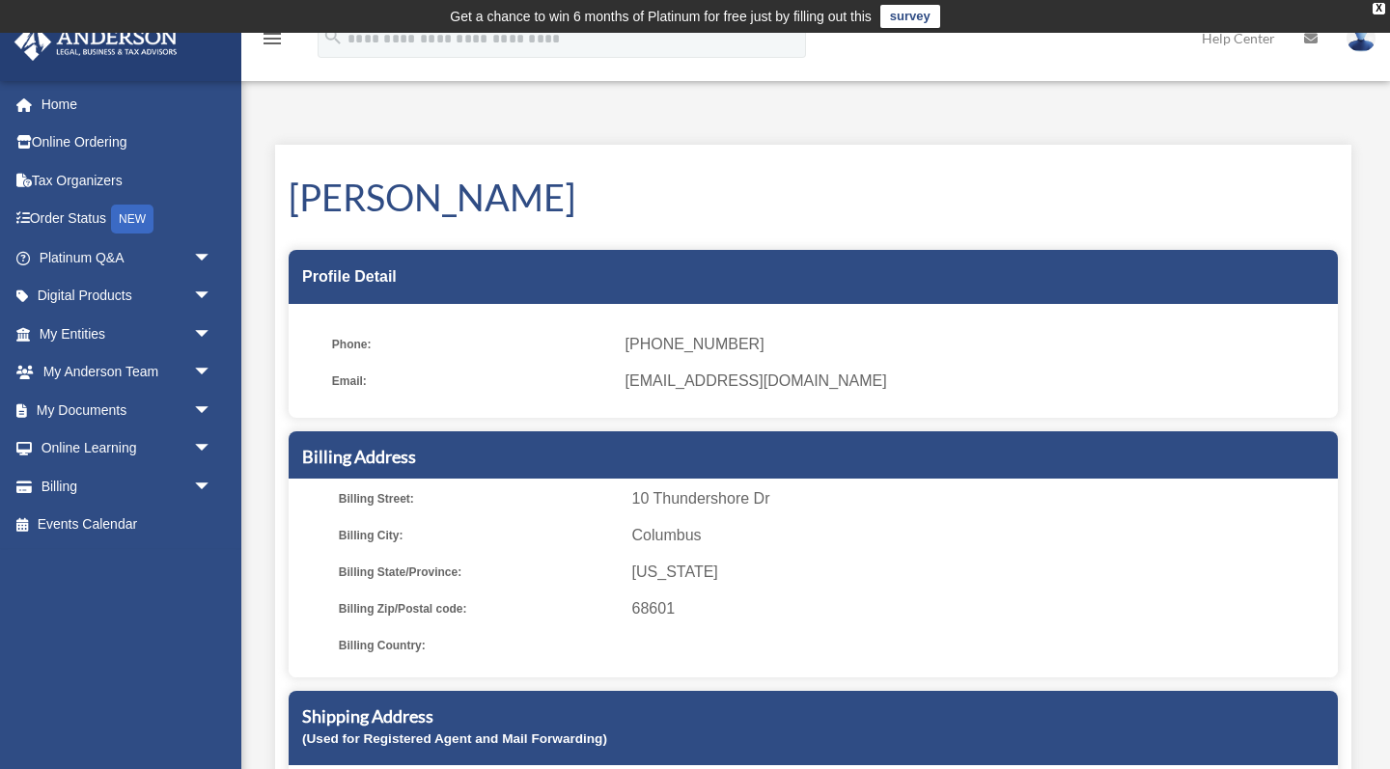
click at [1365, 46] on img at bounding box center [1360, 38] width 29 height 28
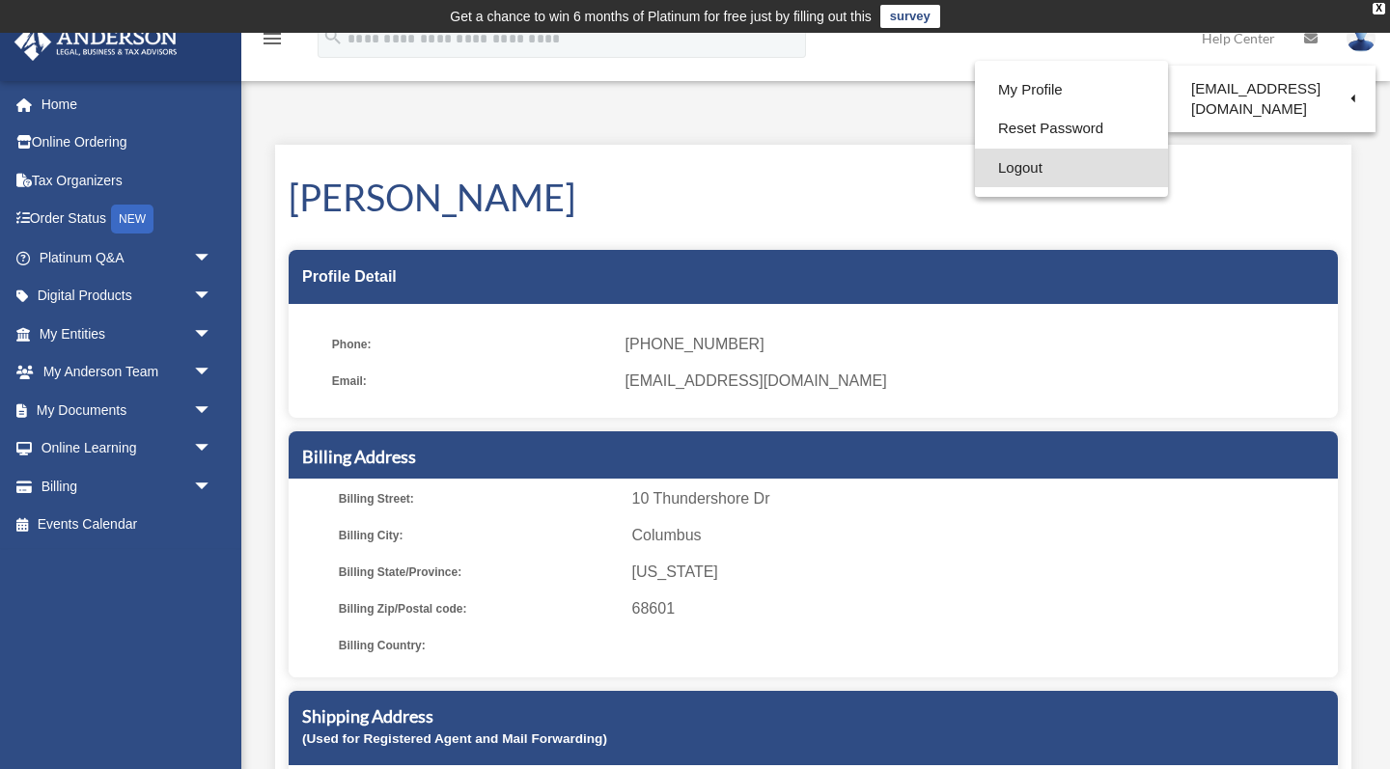
click at [1037, 170] on link "Logout" at bounding box center [1071, 169] width 193 height 40
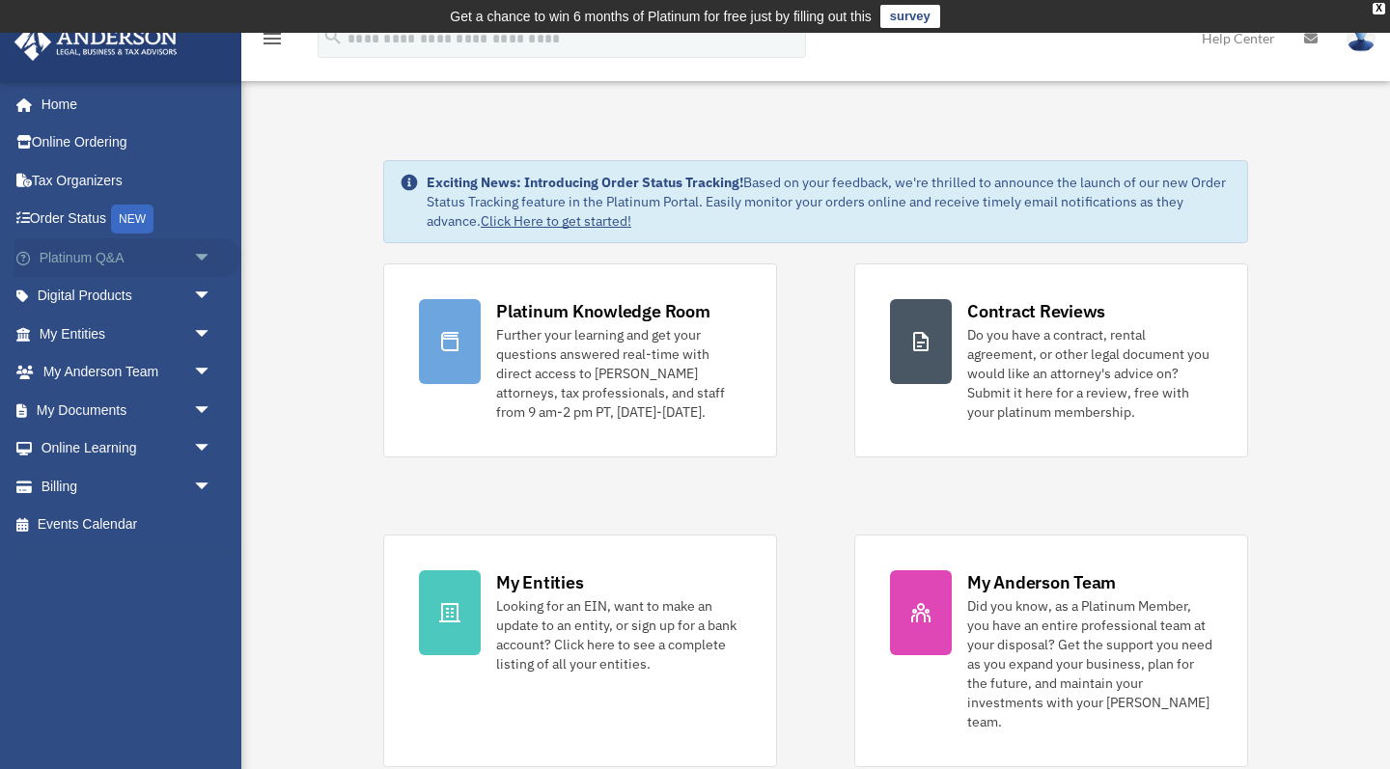
click at [201, 252] on span "arrow_drop_down" at bounding box center [212, 258] width 39 height 40
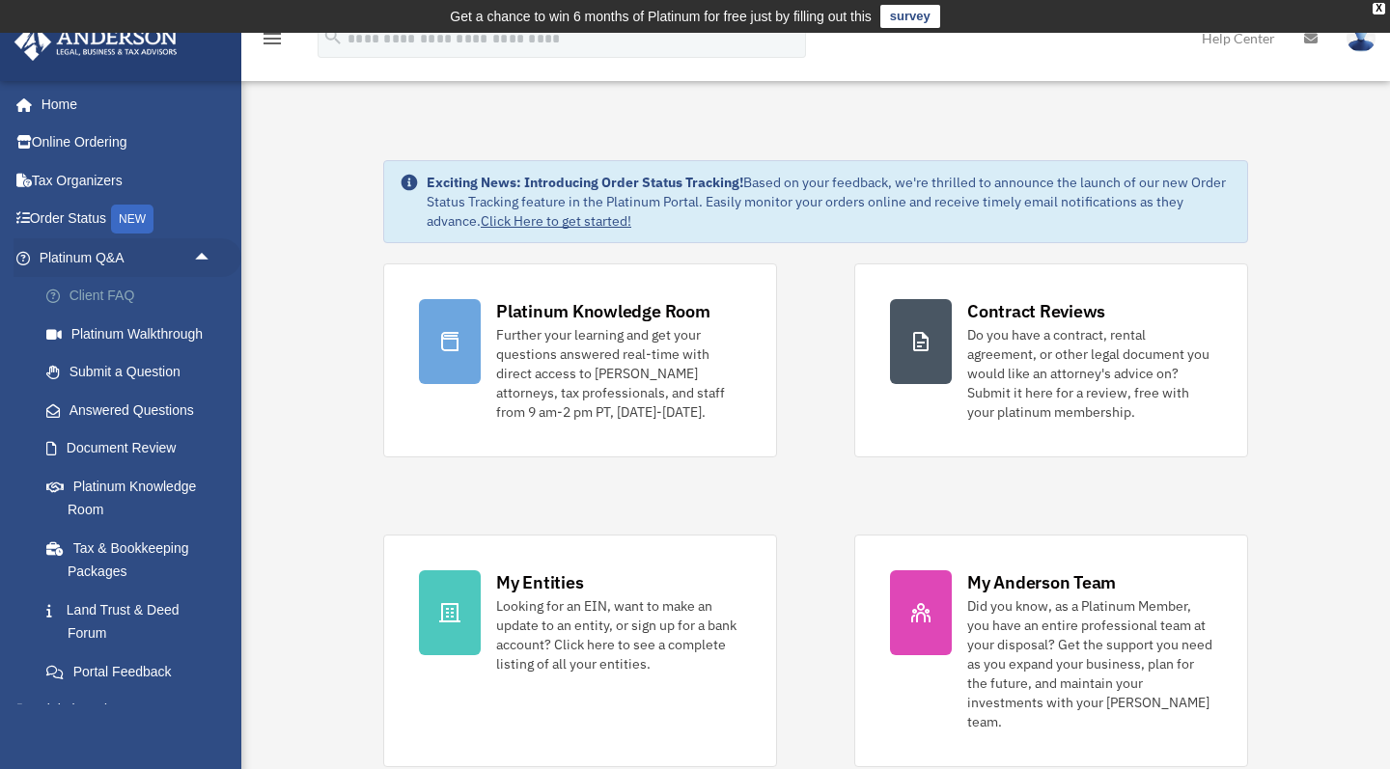
click at [106, 291] on link "Client FAQ" at bounding box center [134, 296] width 214 height 39
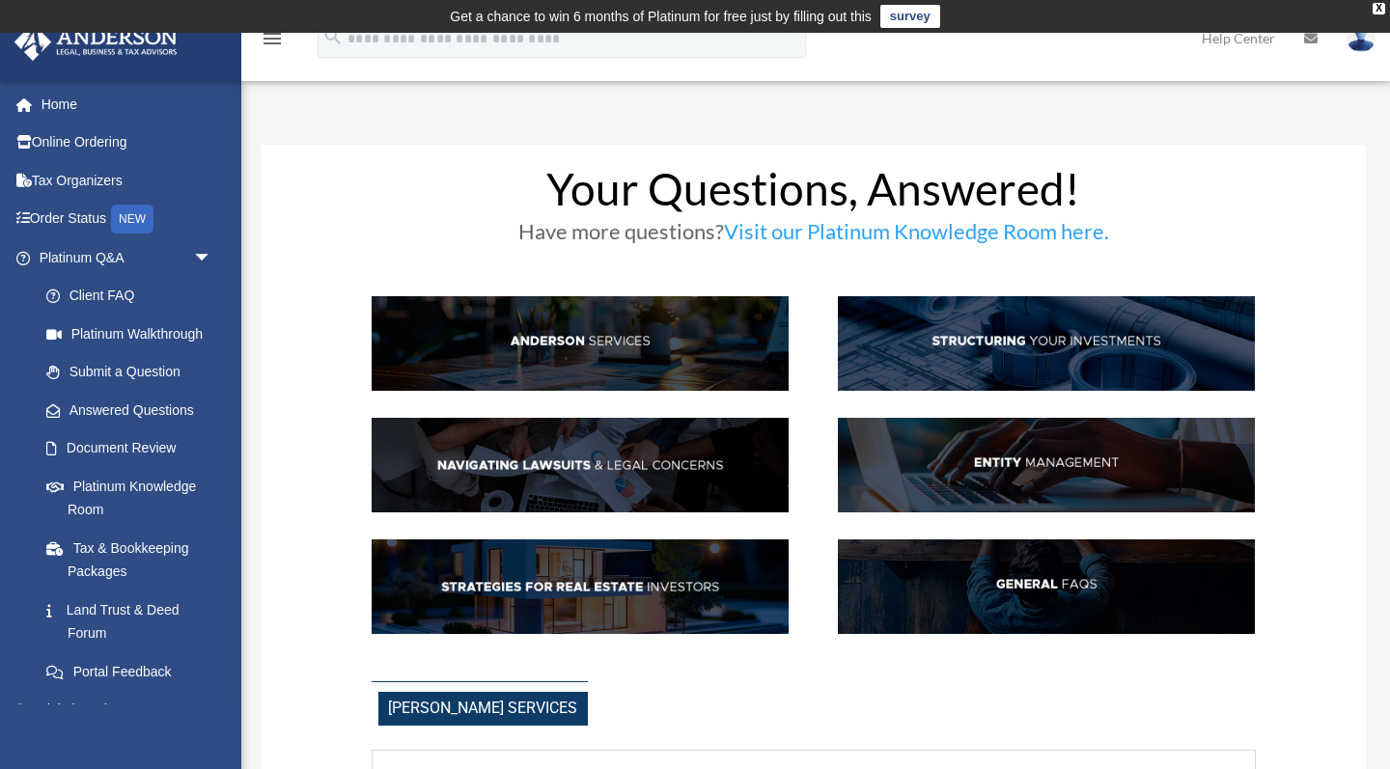
click at [571, 337] on img at bounding box center [581, 343] width 418 height 95
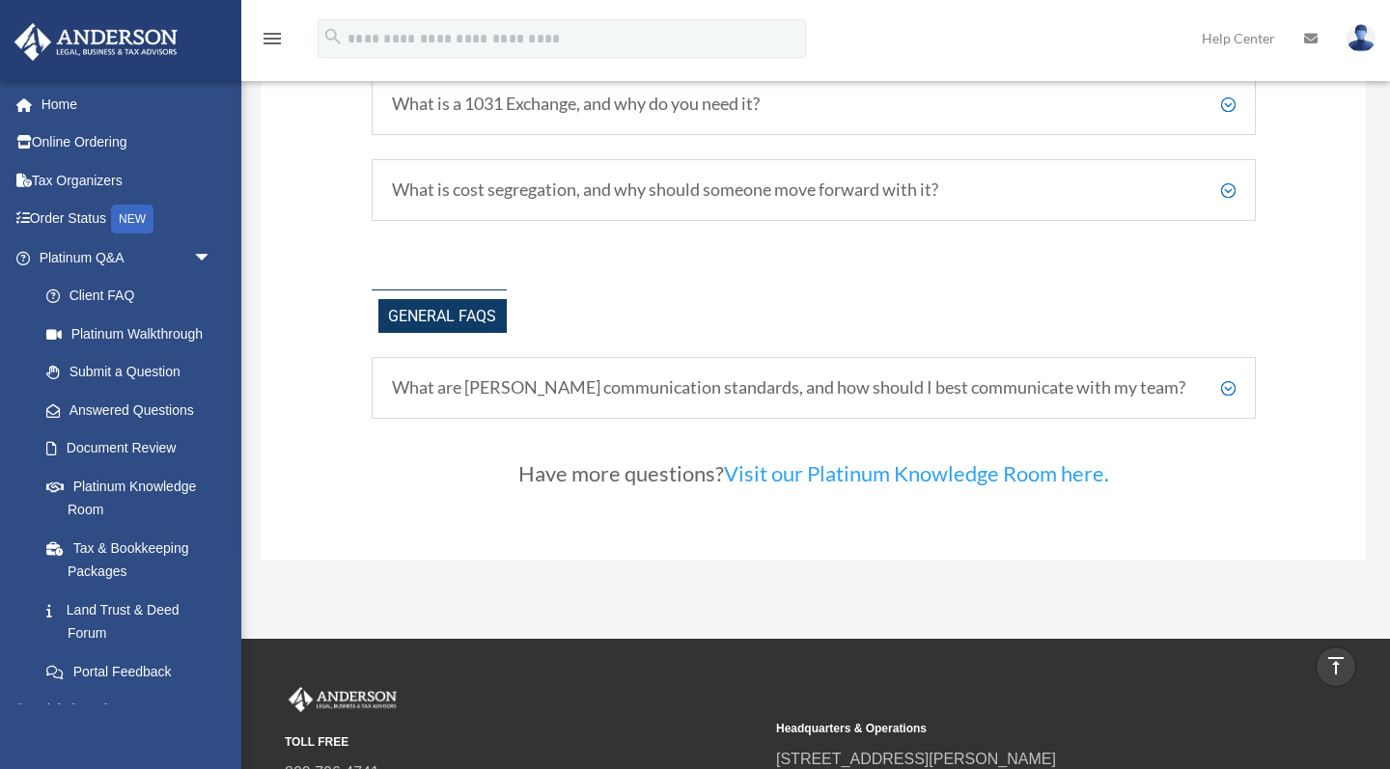
scroll to position [3897, 0]
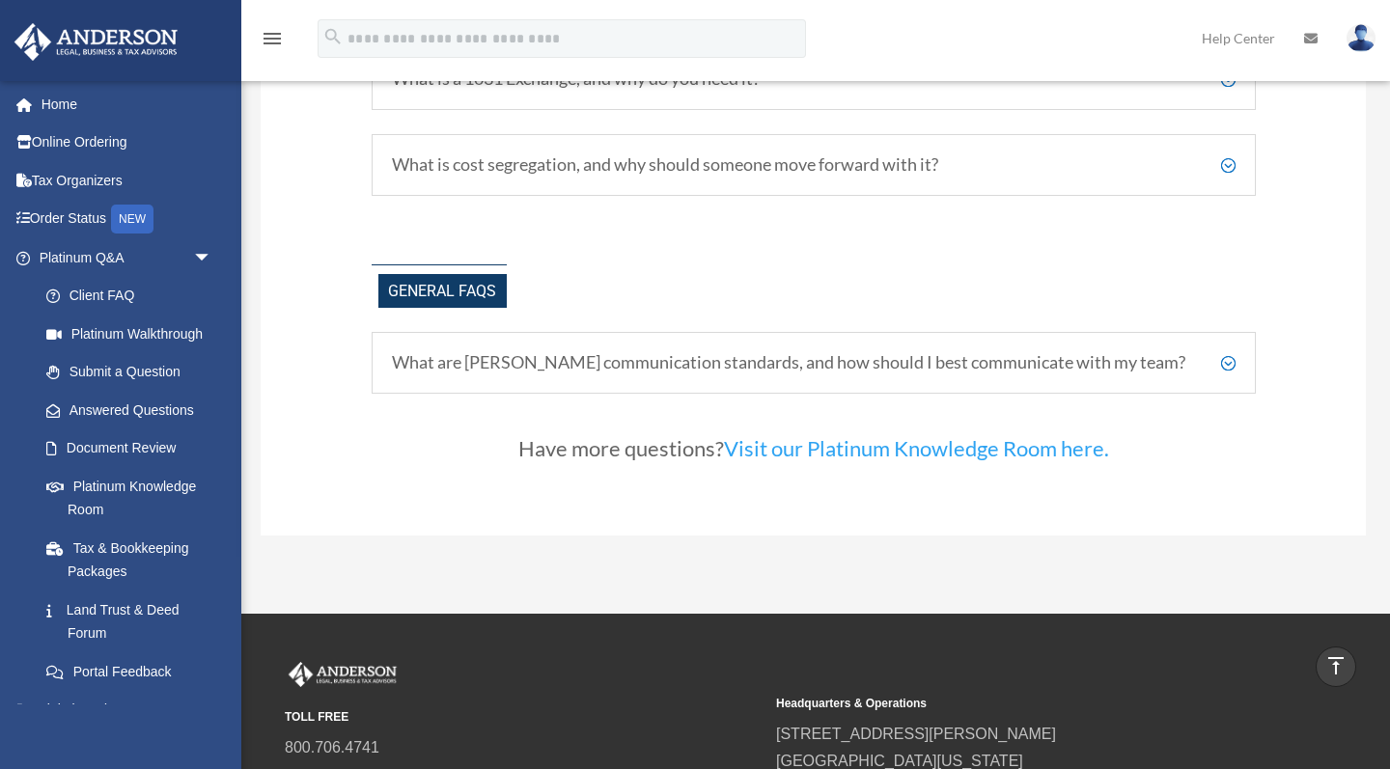
click at [1232, 352] on h5 "What are Anderson's communication standards, and how should I best communicate …" at bounding box center [814, 362] width 844 height 21
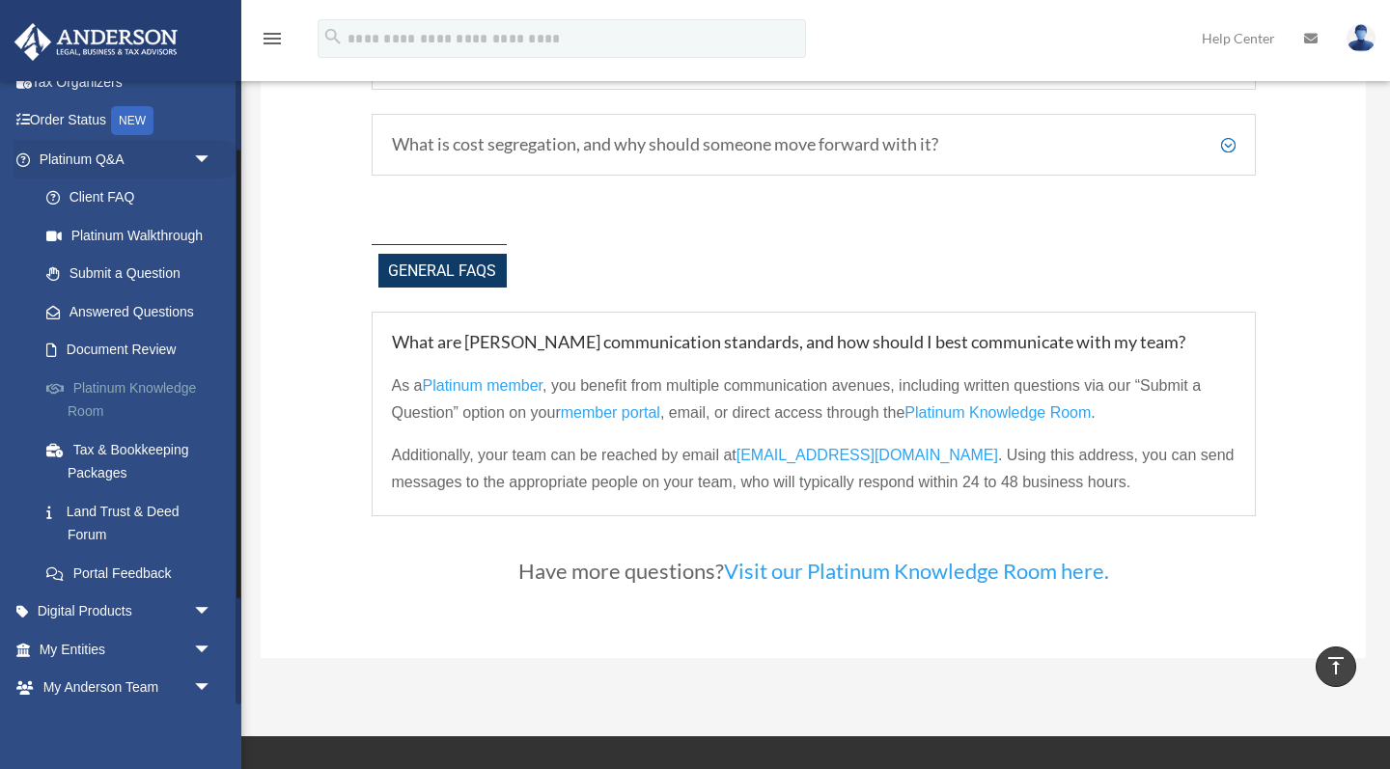
scroll to position [97, 0]
click at [111, 232] on link "Platinum Walkthrough" at bounding box center [134, 236] width 214 height 39
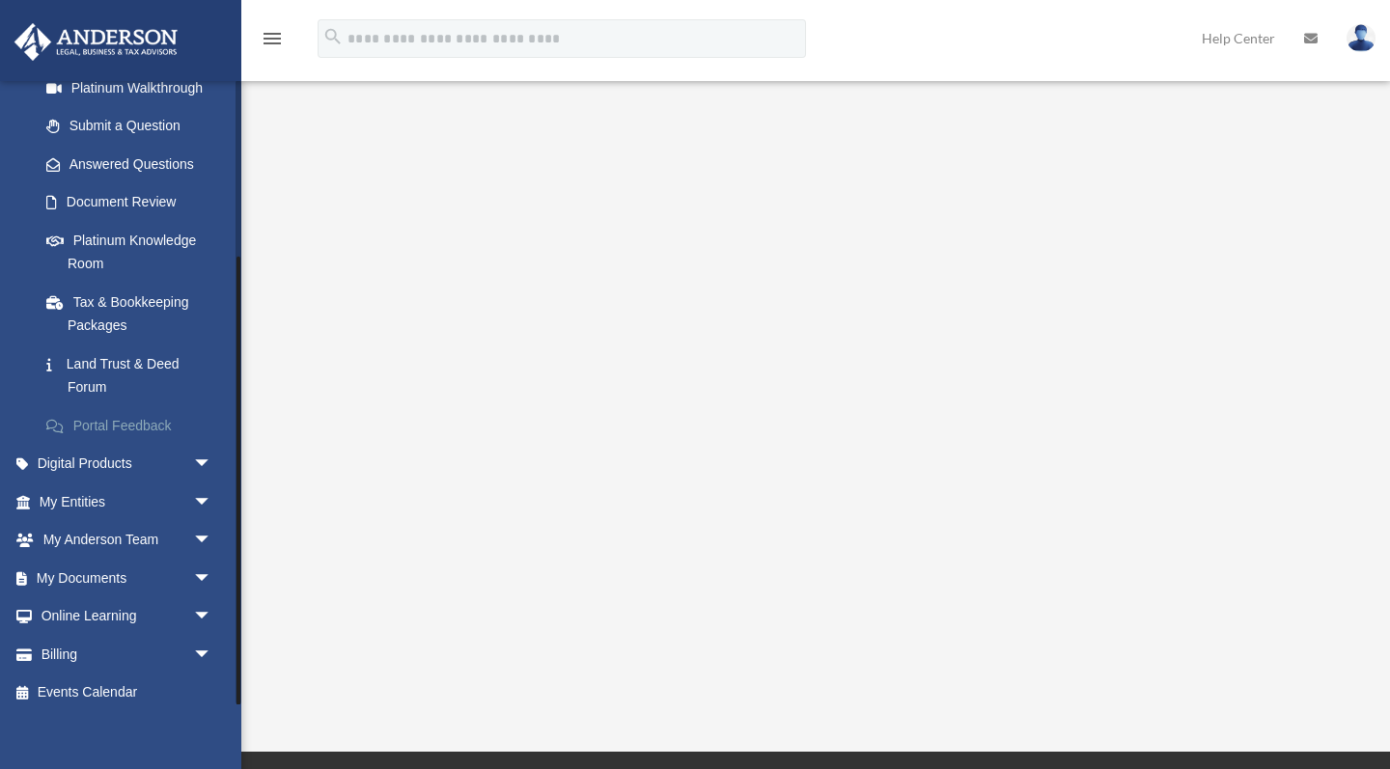
scroll to position [245, 0]
click at [211, 453] on span "arrow_drop_down" at bounding box center [212, 466] width 39 height 40
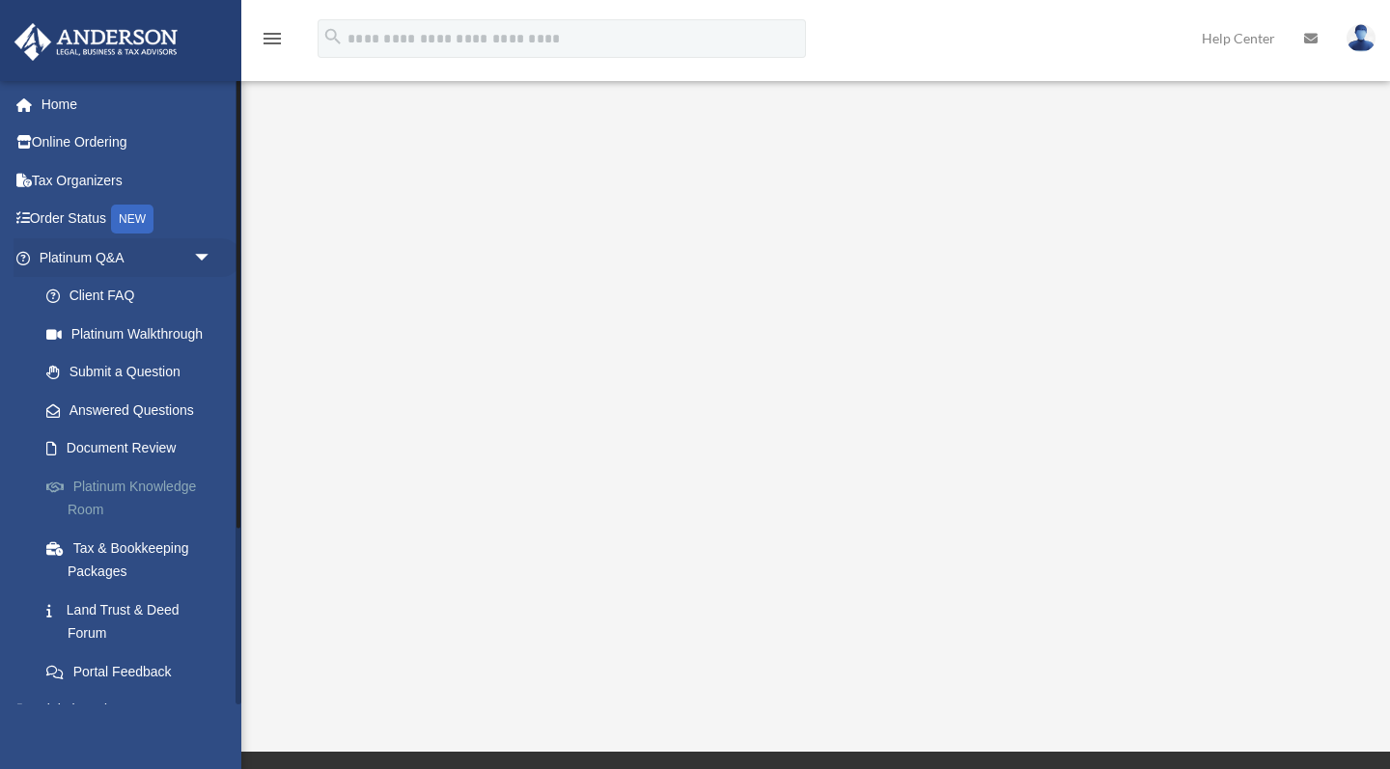
scroll to position [0, 0]
click at [201, 256] on span "arrow_drop_down" at bounding box center [212, 258] width 39 height 40
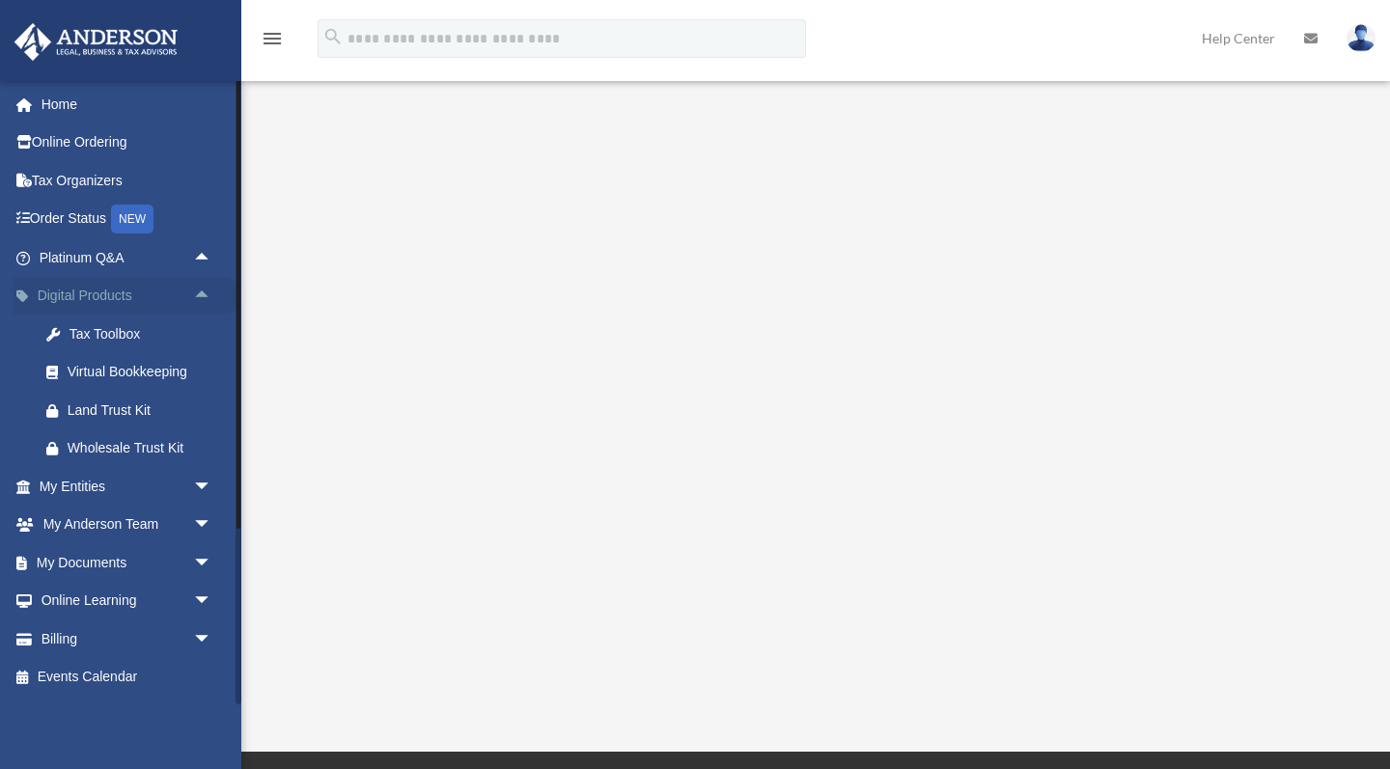
click at [206, 289] on span "arrow_drop_up" at bounding box center [212, 297] width 39 height 40
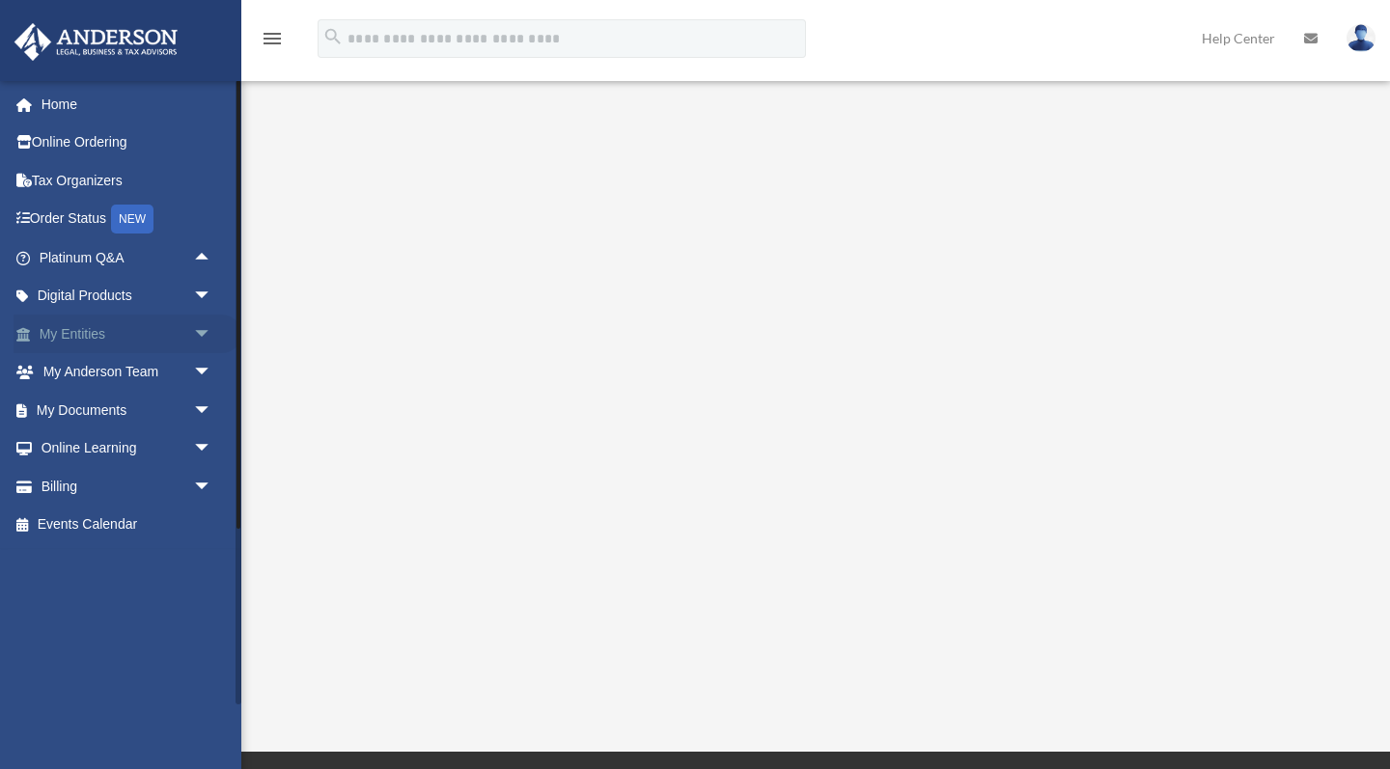
click at [204, 329] on span "arrow_drop_down" at bounding box center [212, 335] width 39 height 40
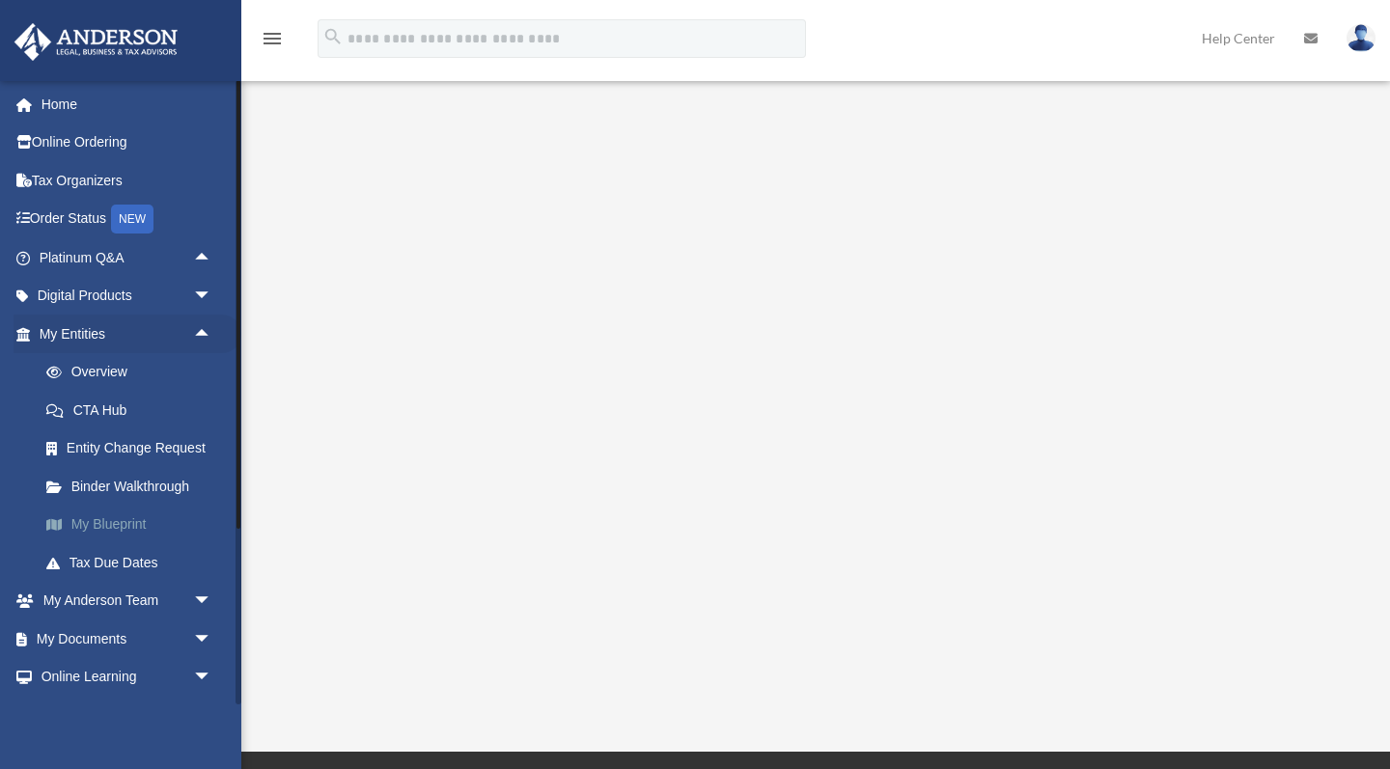
click at [136, 518] on link "My Blueprint" at bounding box center [134, 525] width 214 height 39
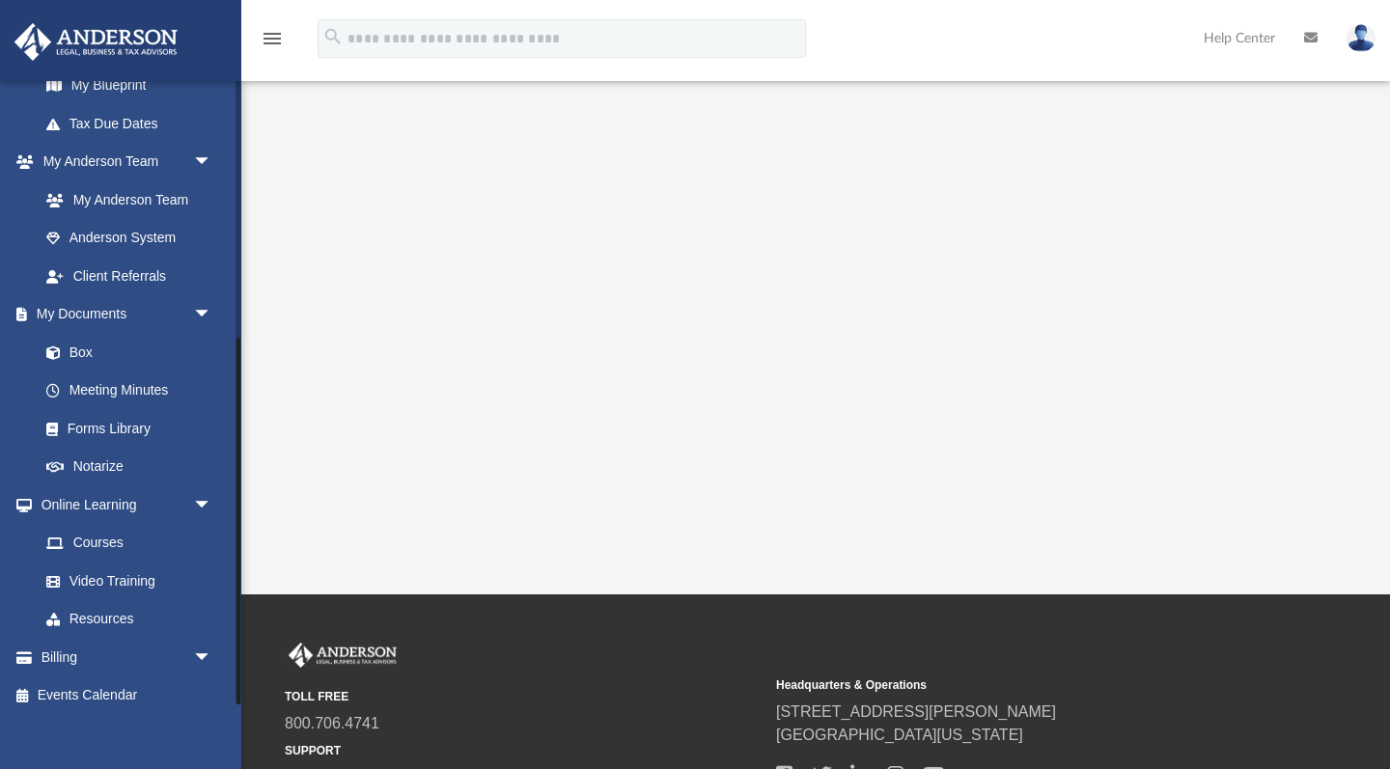
scroll to position [441, 0]
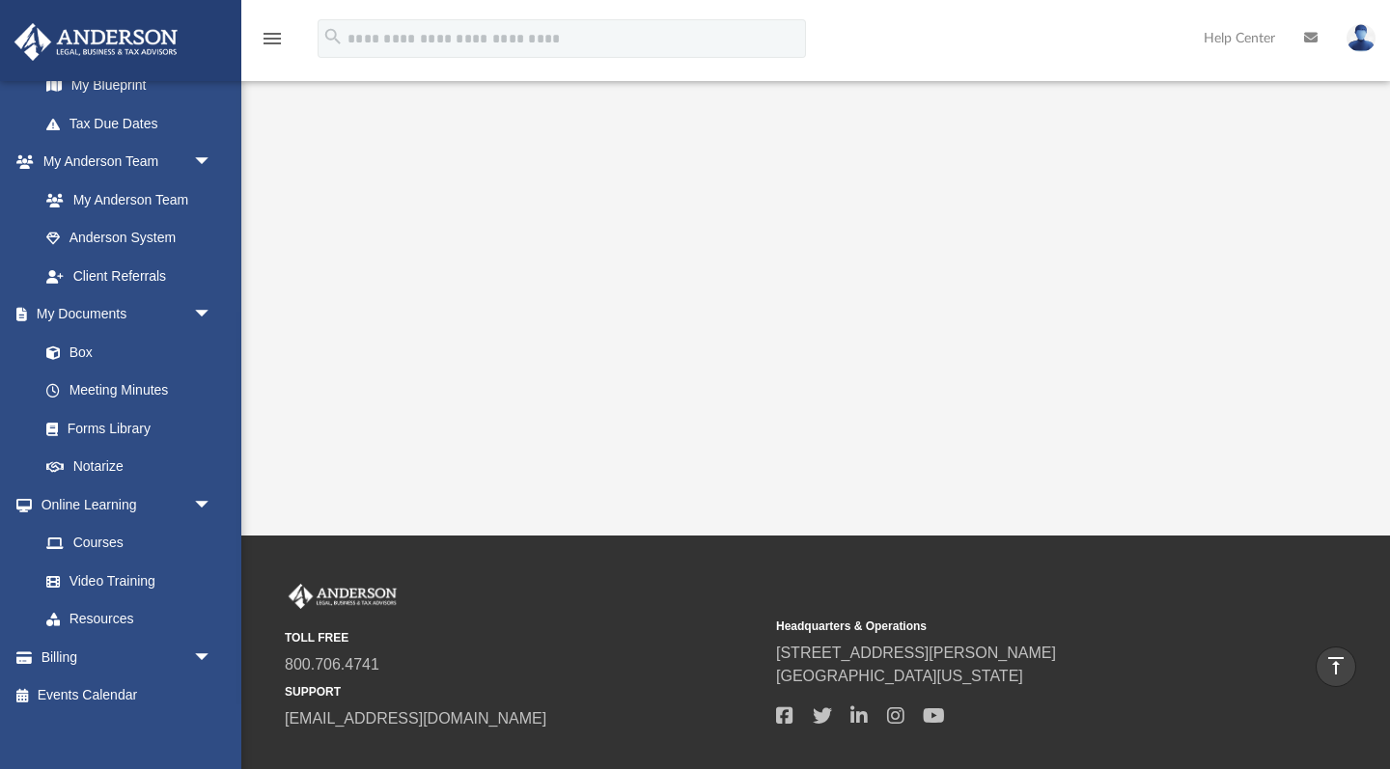
click at [1236, 39] on link "Help Center" at bounding box center [1239, 38] width 100 height 76
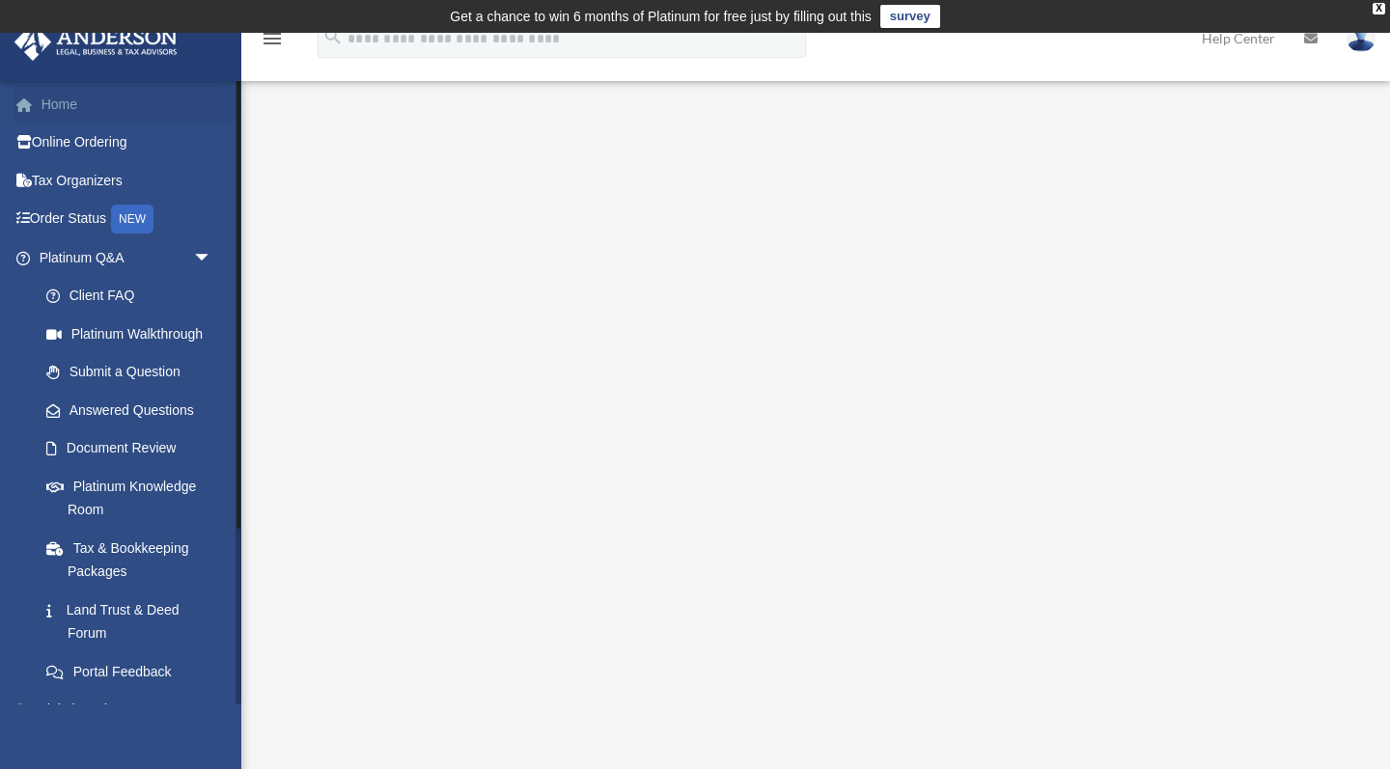
click at [74, 107] on link "Home" at bounding box center [128, 104] width 228 height 39
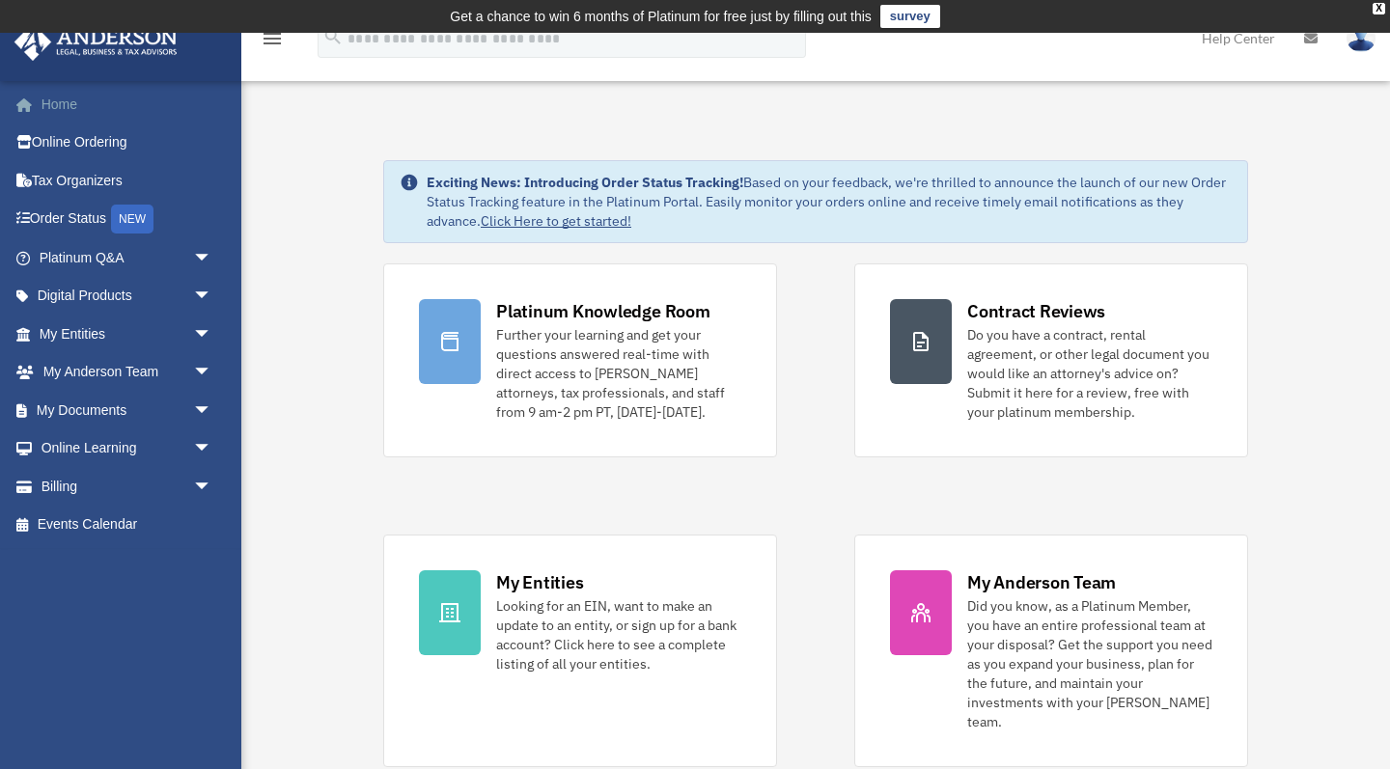
click at [67, 114] on link "Home" at bounding box center [128, 104] width 228 height 39
click at [277, 43] on icon "menu" at bounding box center [272, 38] width 23 height 23
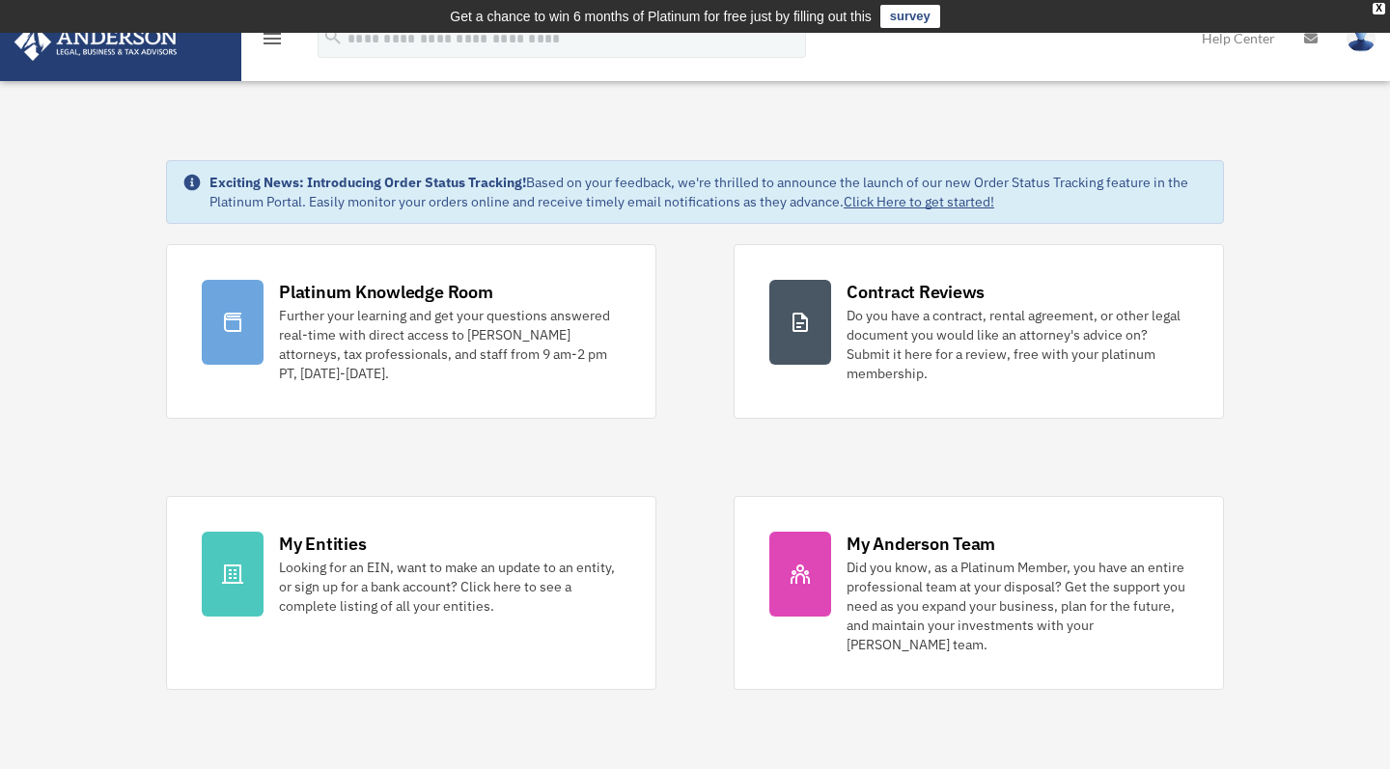
click at [217, 50] on link at bounding box center [120, 40] width 242 height 82
click at [270, 37] on icon "menu" at bounding box center [272, 38] width 23 height 23
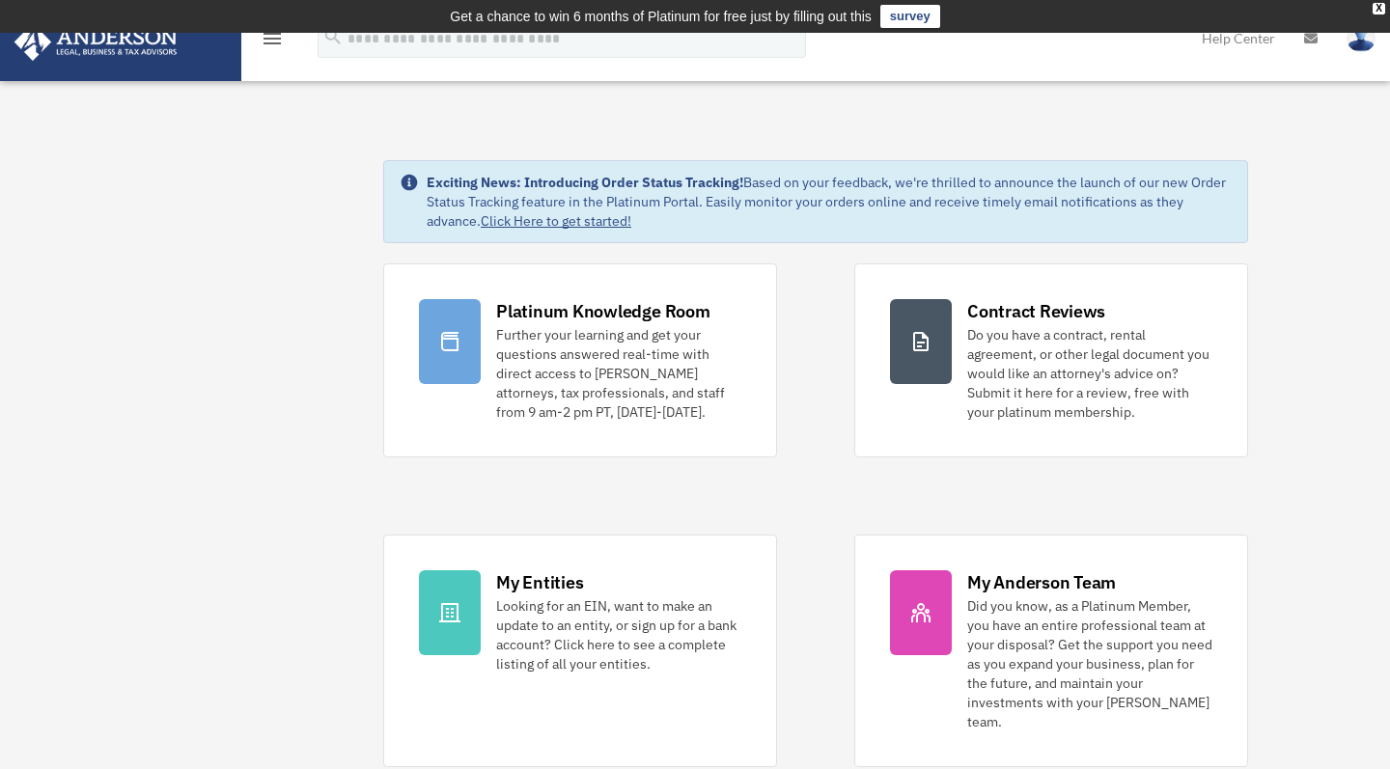
click at [151, 44] on img at bounding box center [96, 42] width 175 height 38
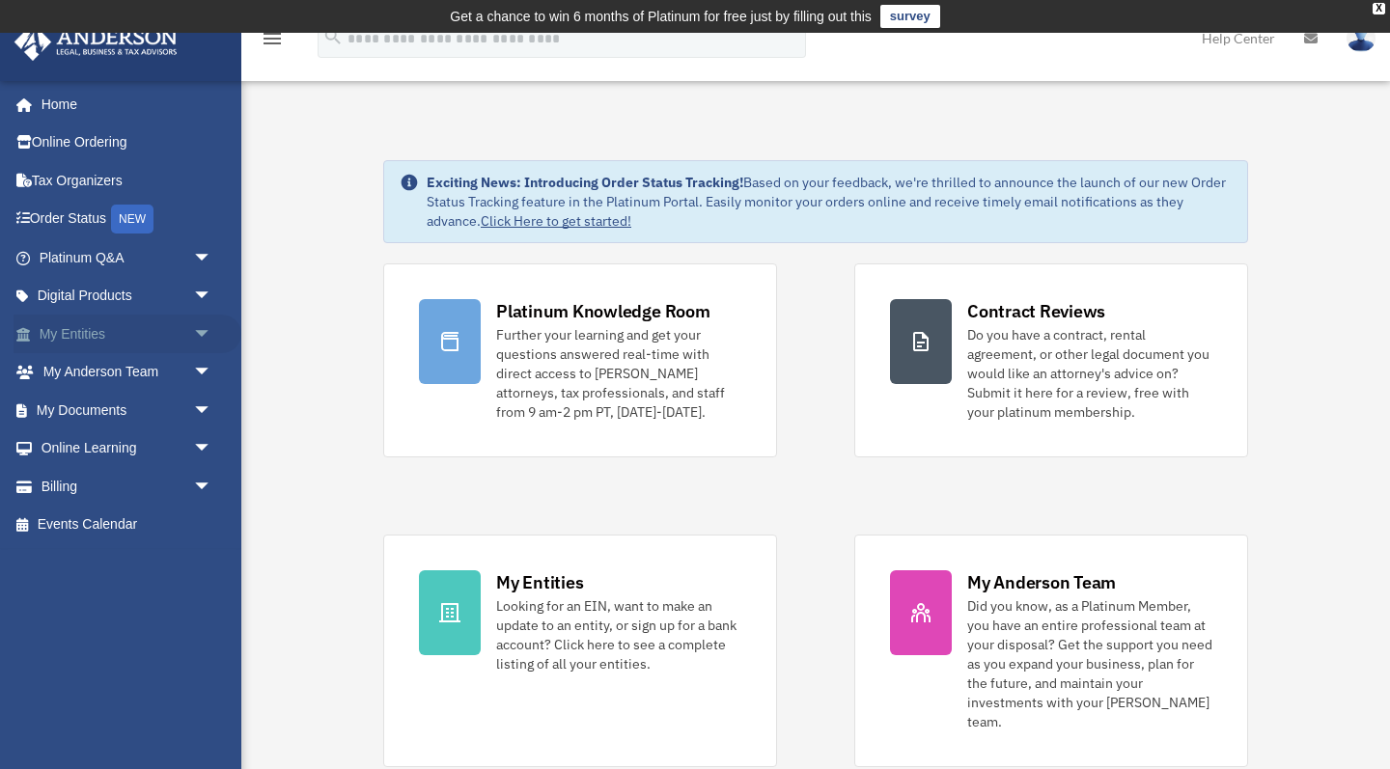
click at [205, 330] on span "arrow_drop_down" at bounding box center [212, 335] width 39 height 40
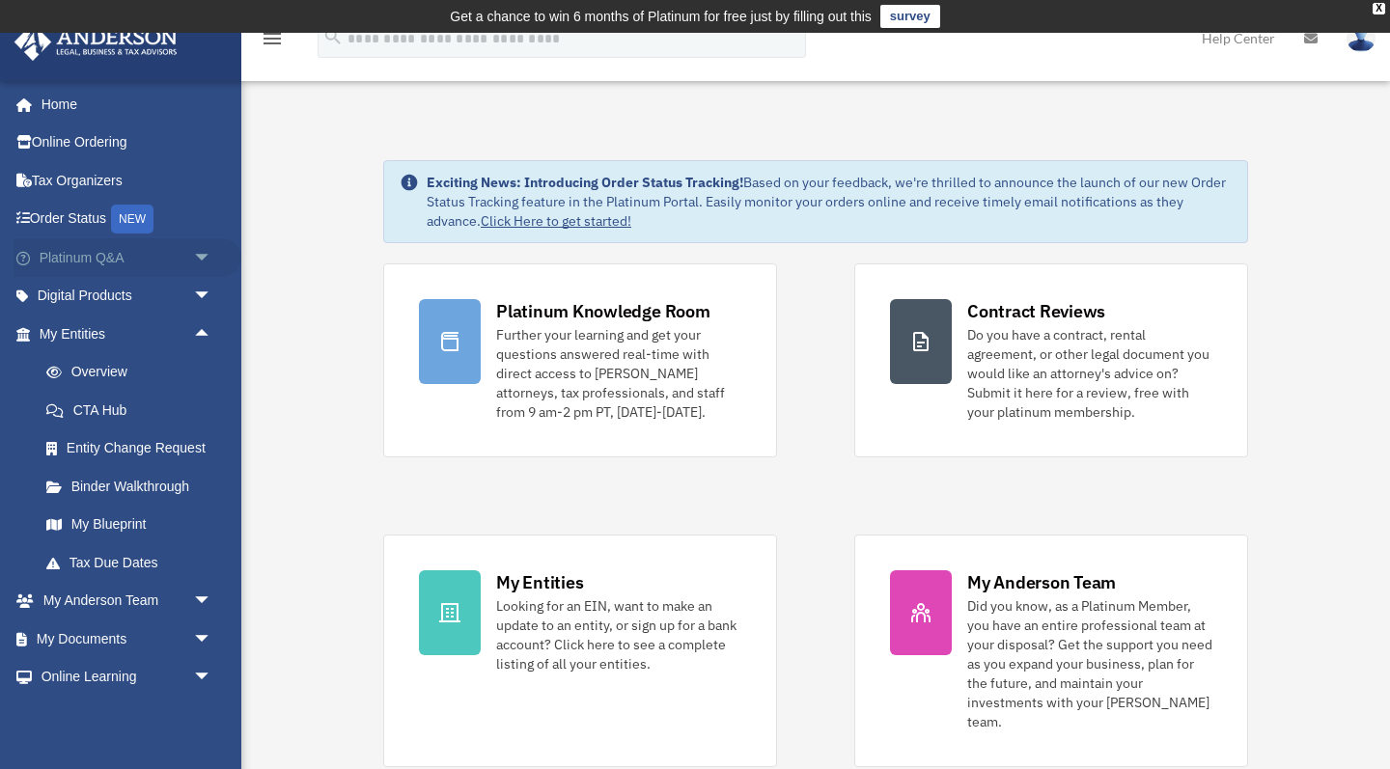
click at [202, 256] on span "arrow_drop_down" at bounding box center [212, 258] width 39 height 40
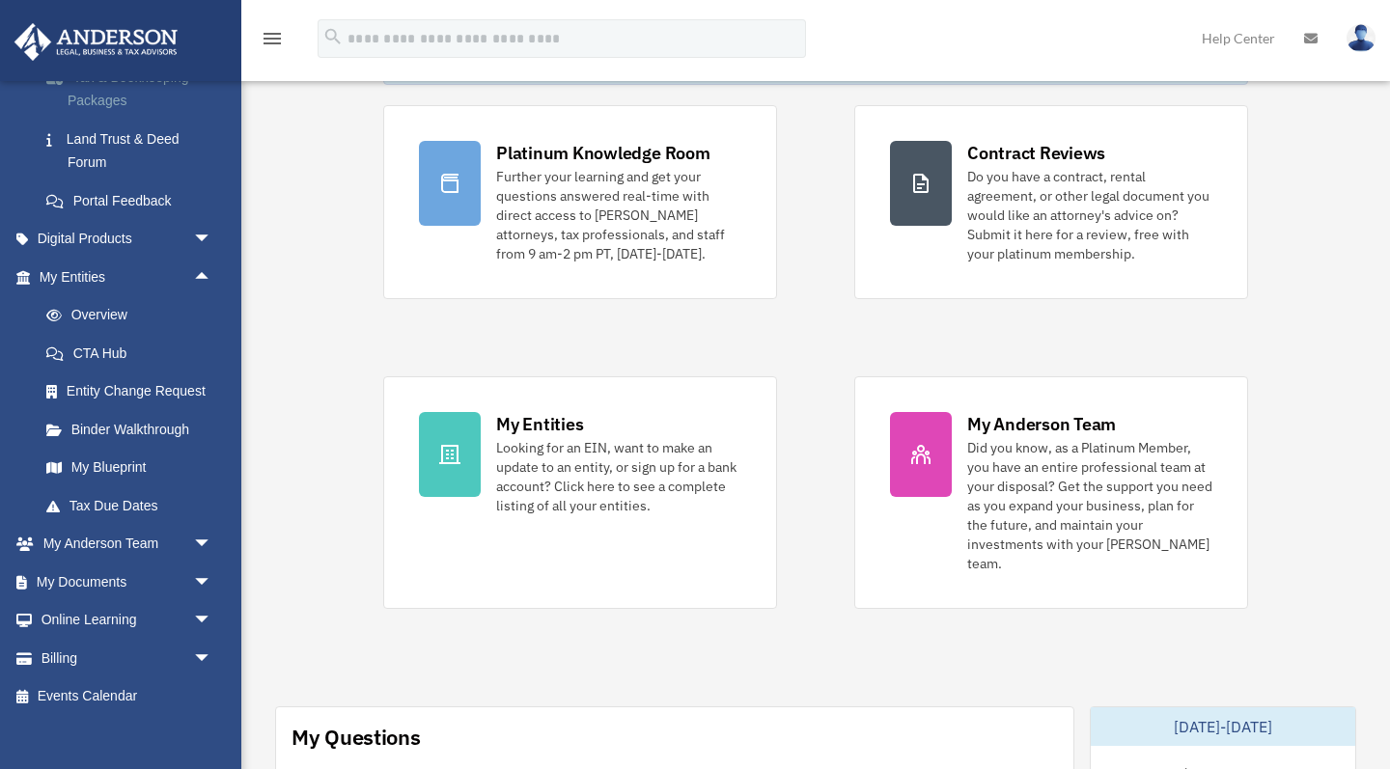
scroll to position [161, 0]
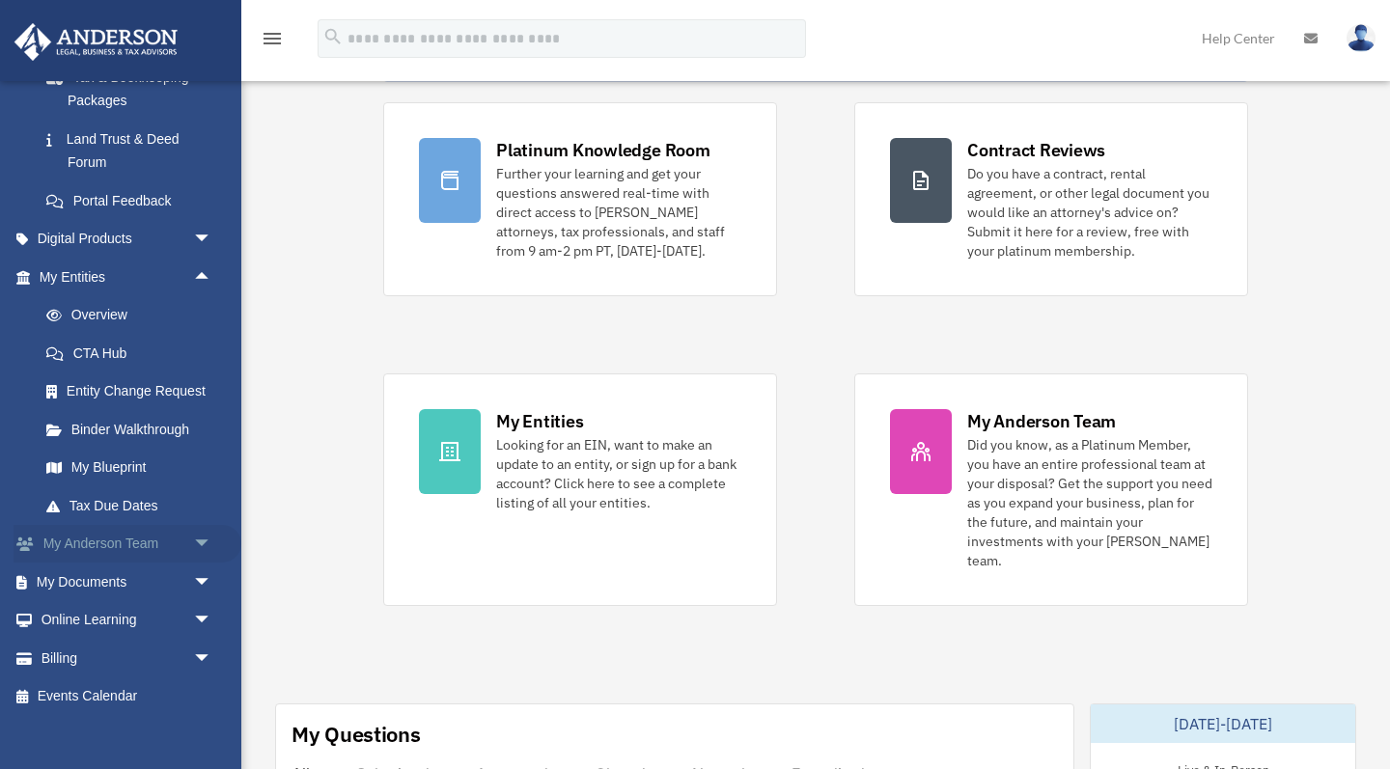
click at [203, 529] on span "arrow_drop_down" at bounding box center [212, 545] width 39 height 40
click at [137, 603] on link "Anderson System" at bounding box center [134, 620] width 214 height 39
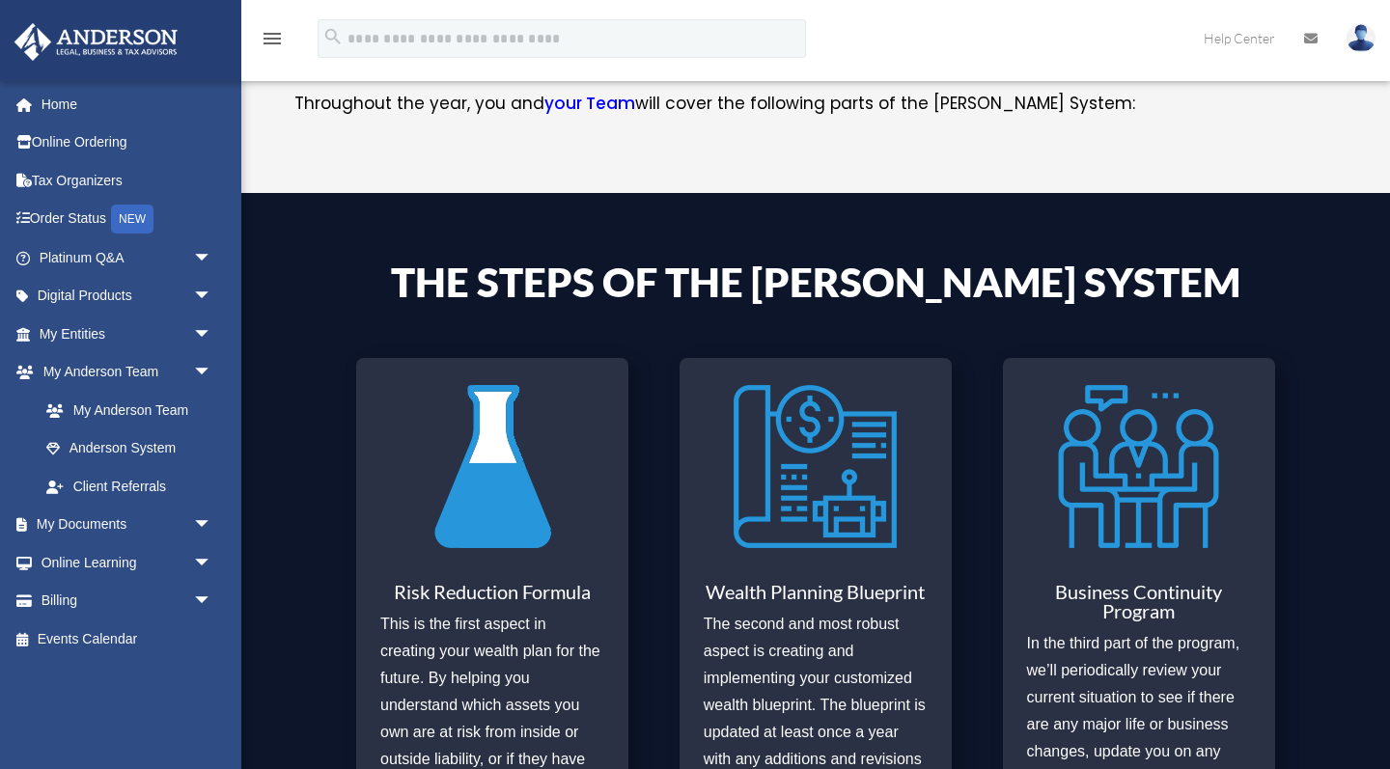
scroll to position [525, 0]
